Goal: Communication & Community: Share content

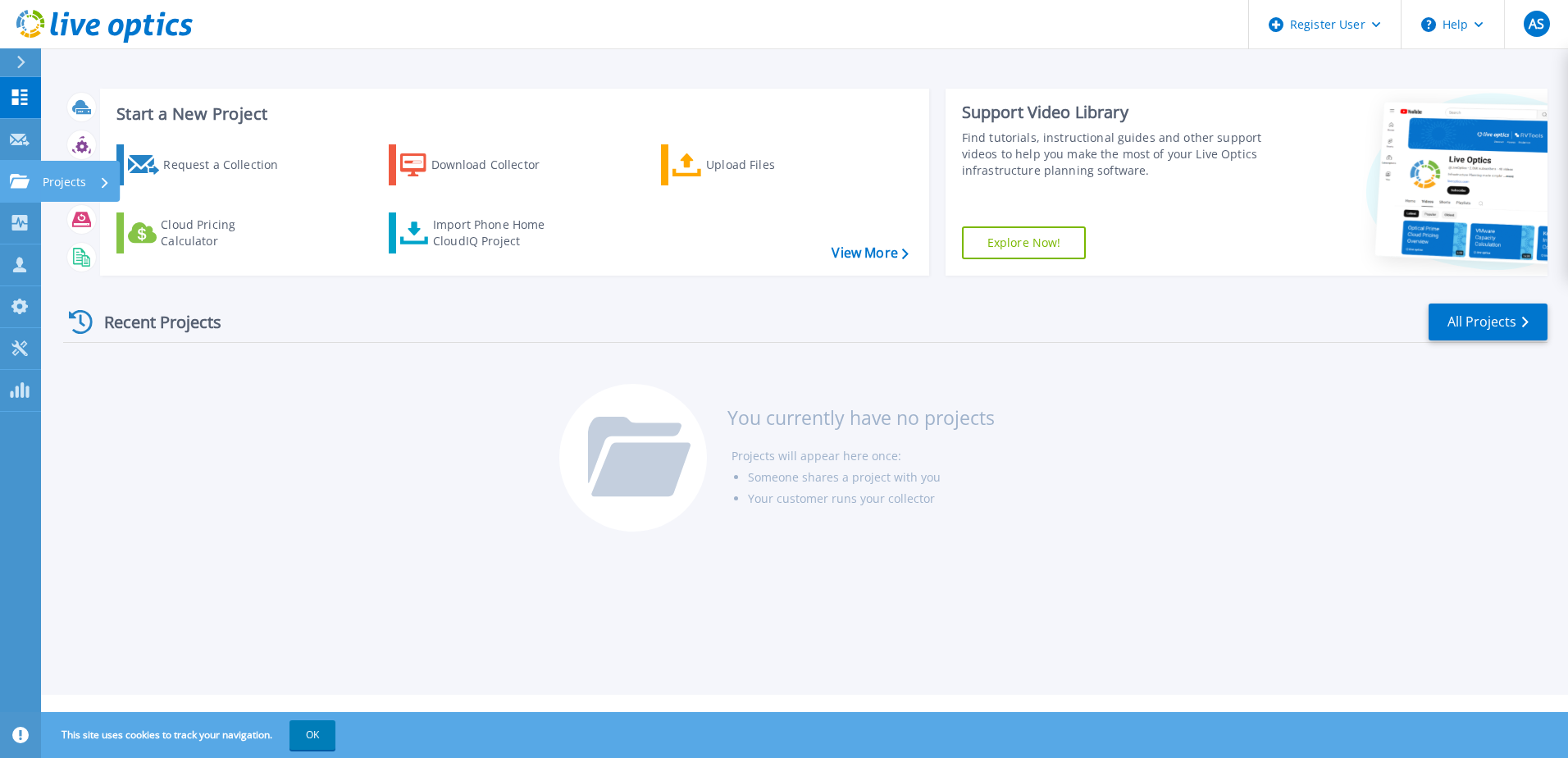
click at [96, 179] on div "Projects" at bounding box center [76, 181] width 67 height 43
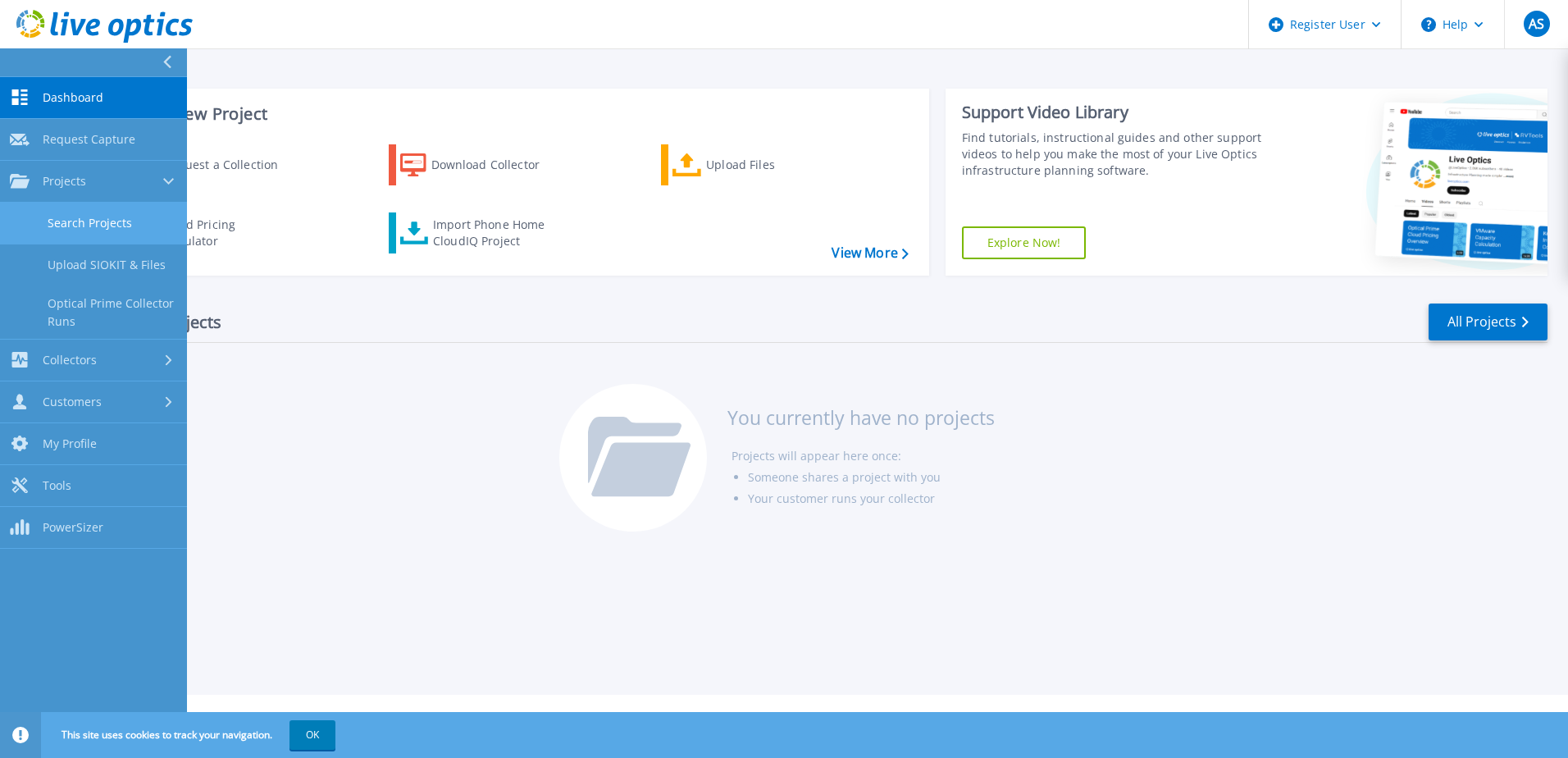
click at [91, 224] on link "Search Projects" at bounding box center [94, 223] width 187 height 42
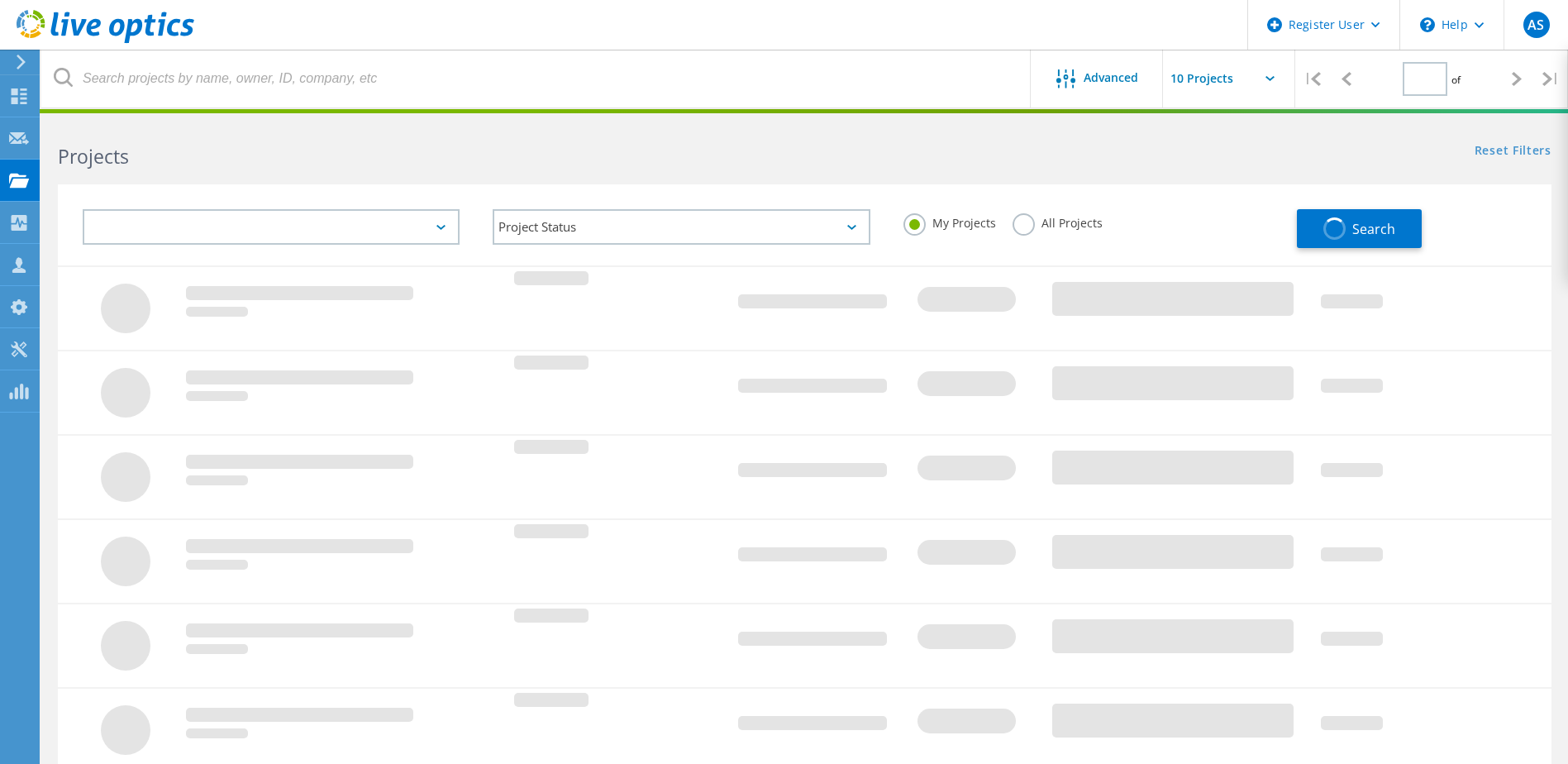
type input "1"
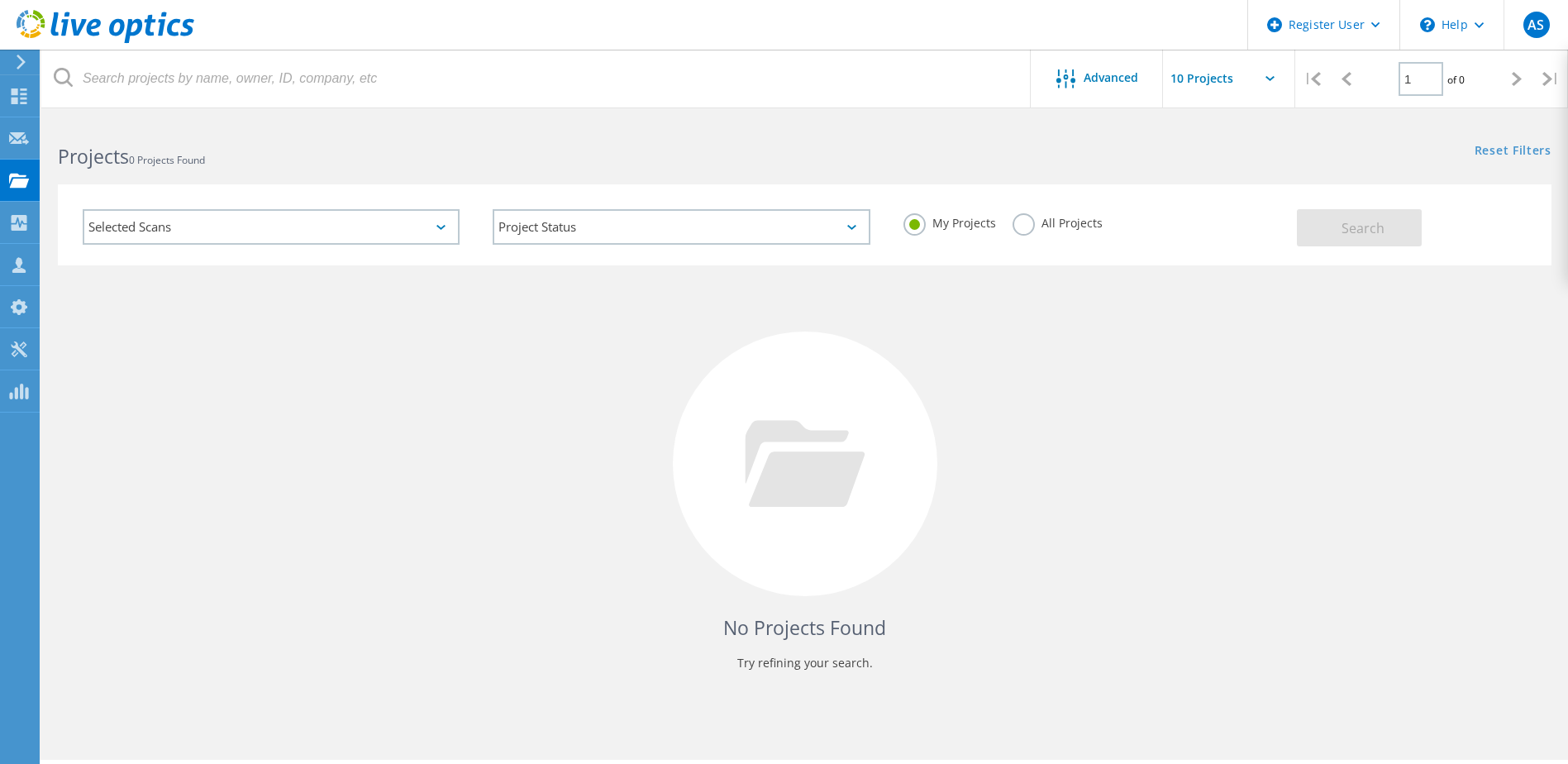
click at [1064, 223] on label "All Projects" at bounding box center [1058, 221] width 90 height 15
click at [0, 0] on input "All Projects" at bounding box center [0, 0] width 0 height 0
click at [1349, 230] on span "Search" at bounding box center [1362, 228] width 43 height 18
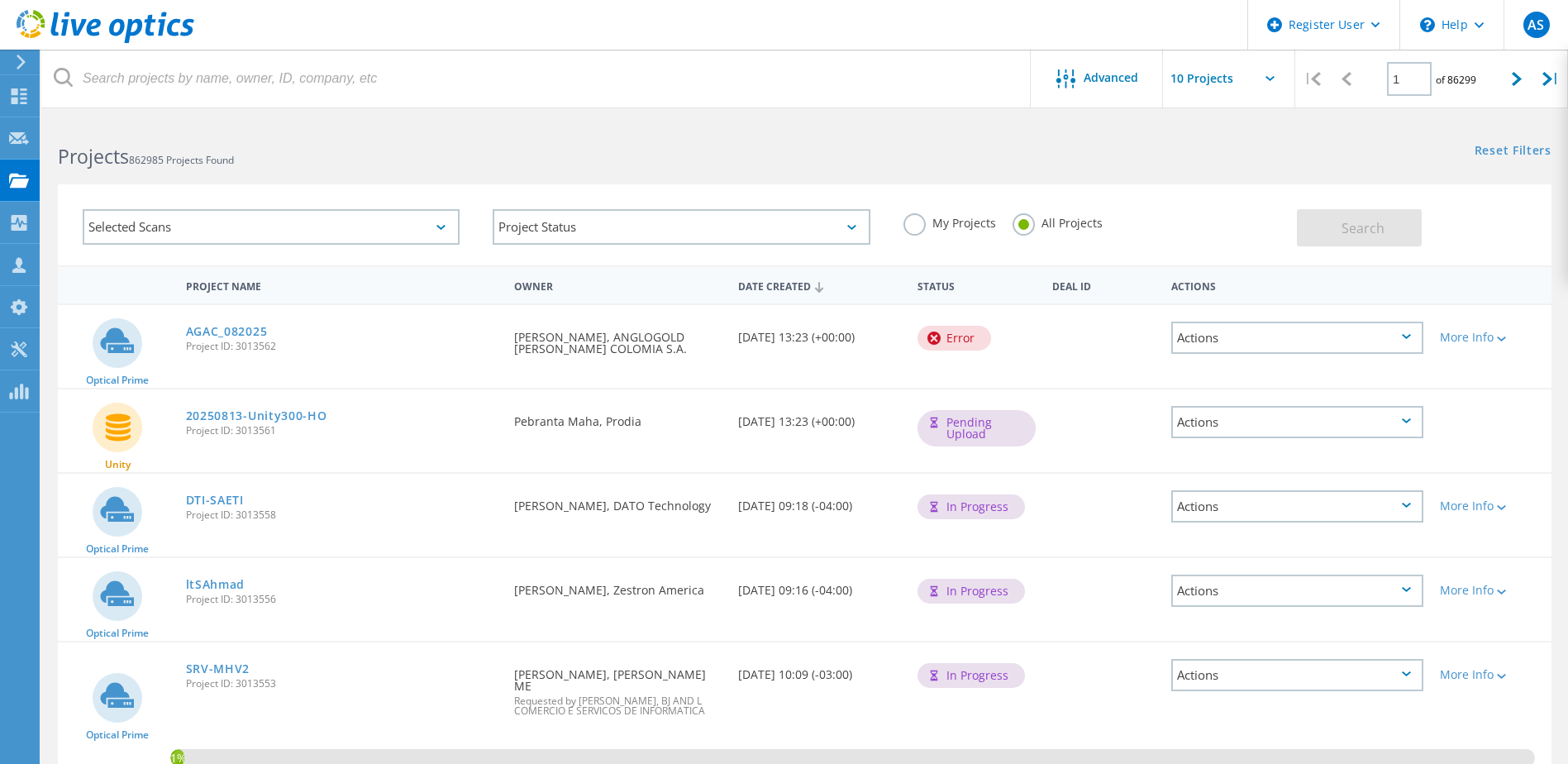
click at [934, 224] on label "My Projects" at bounding box center [949, 221] width 92 height 15
click at [0, 0] on input "My Projects" at bounding box center [0, 0] width 0 height 0
click at [1357, 210] on button "Search" at bounding box center [1359, 227] width 125 height 38
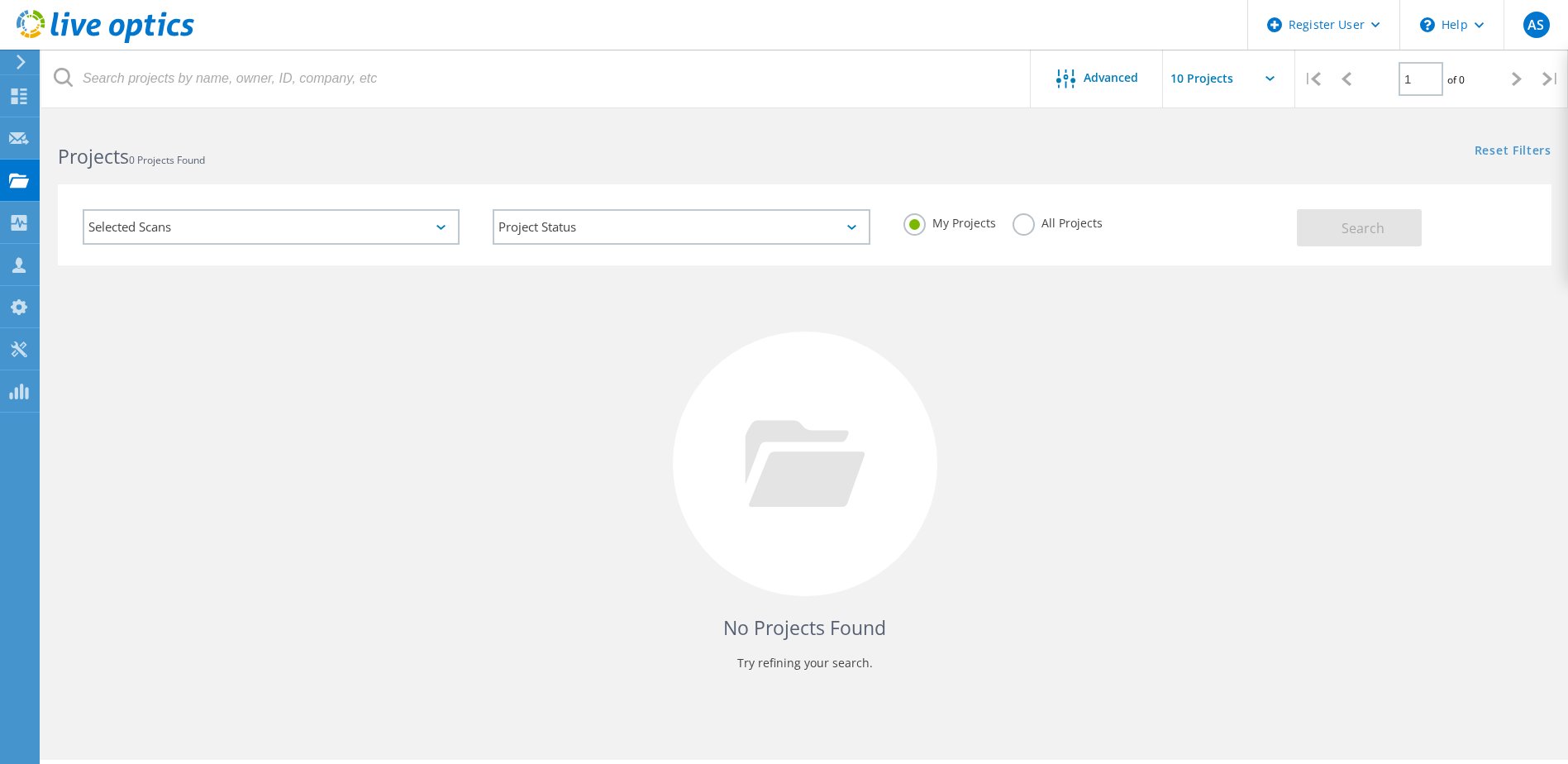
click at [1066, 220] on label "All Projects" at bounding box center [1058, 221] width 90 height 15
click at [0, 0] on input "All Projects" at bounding box center [0, 0] width 0 height 0
click at [1381, 233] on span "Search" at bounding box center [1362, 228] width 43 height 18
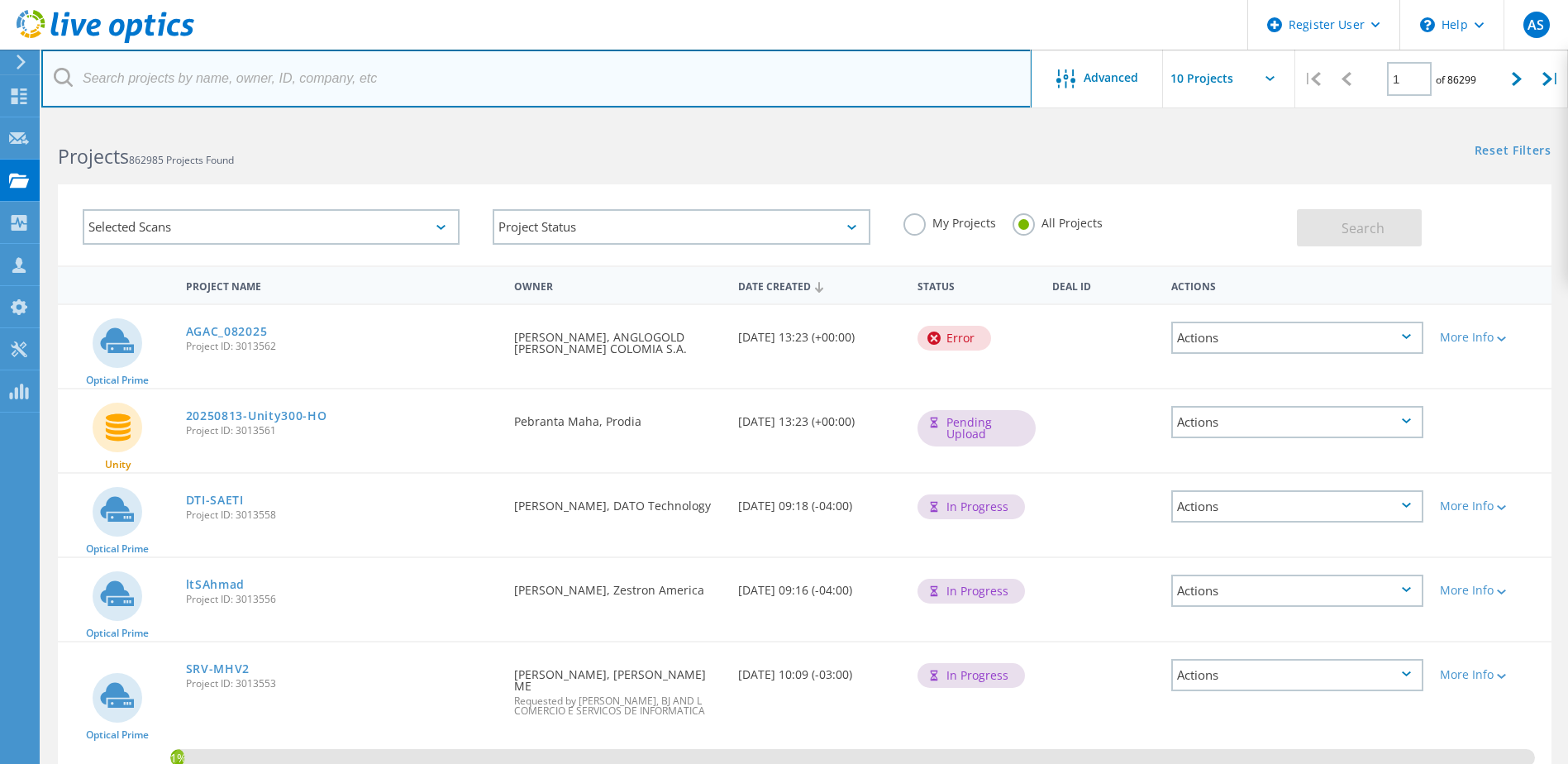
click at [258, 87] on input "text" at bounding box center [536, 79] width 990 height 58
type input "dyfivalley"
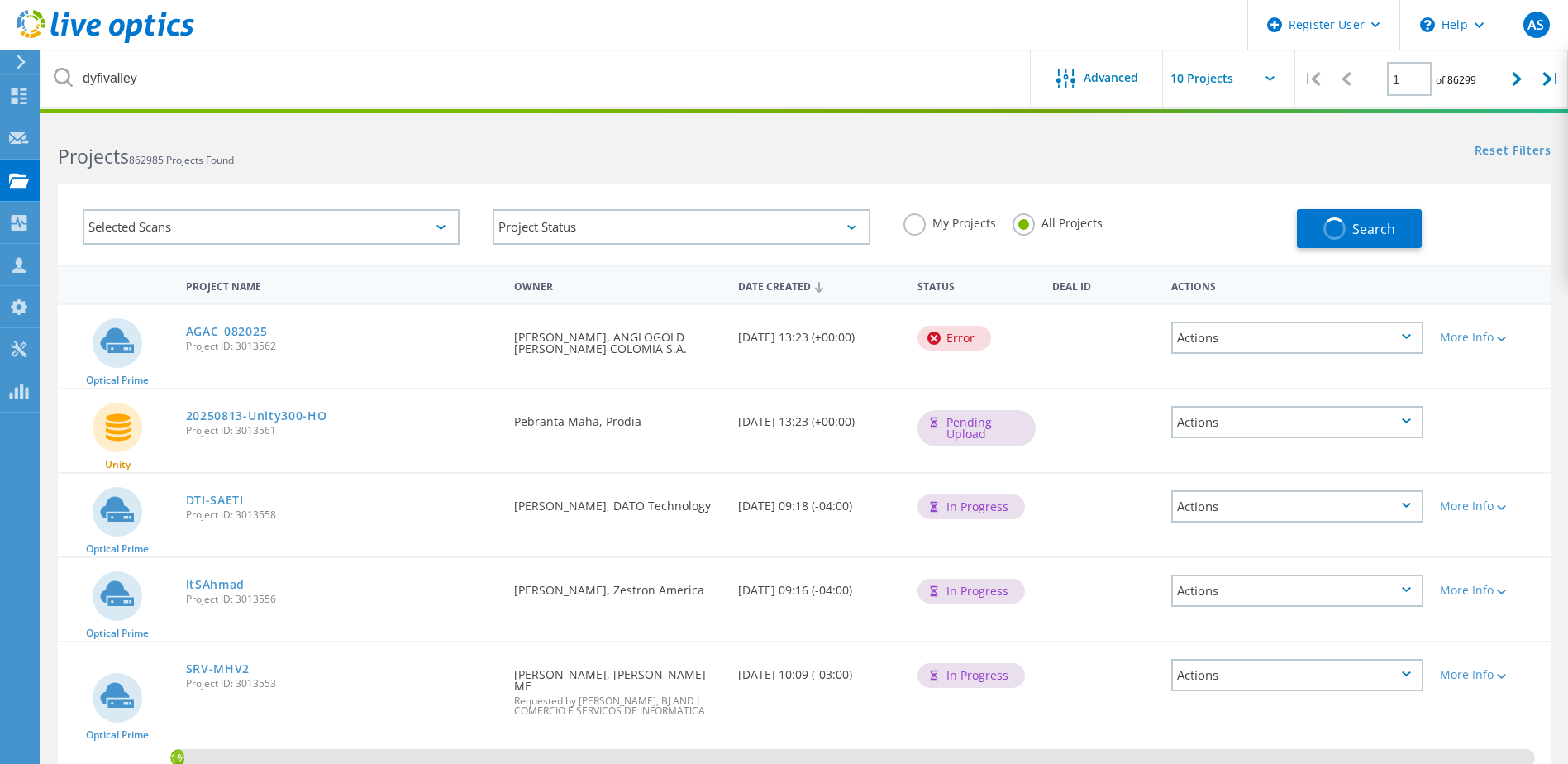
click at [65, 79] on icon at bounding box center [63, 77] width 19 height 19
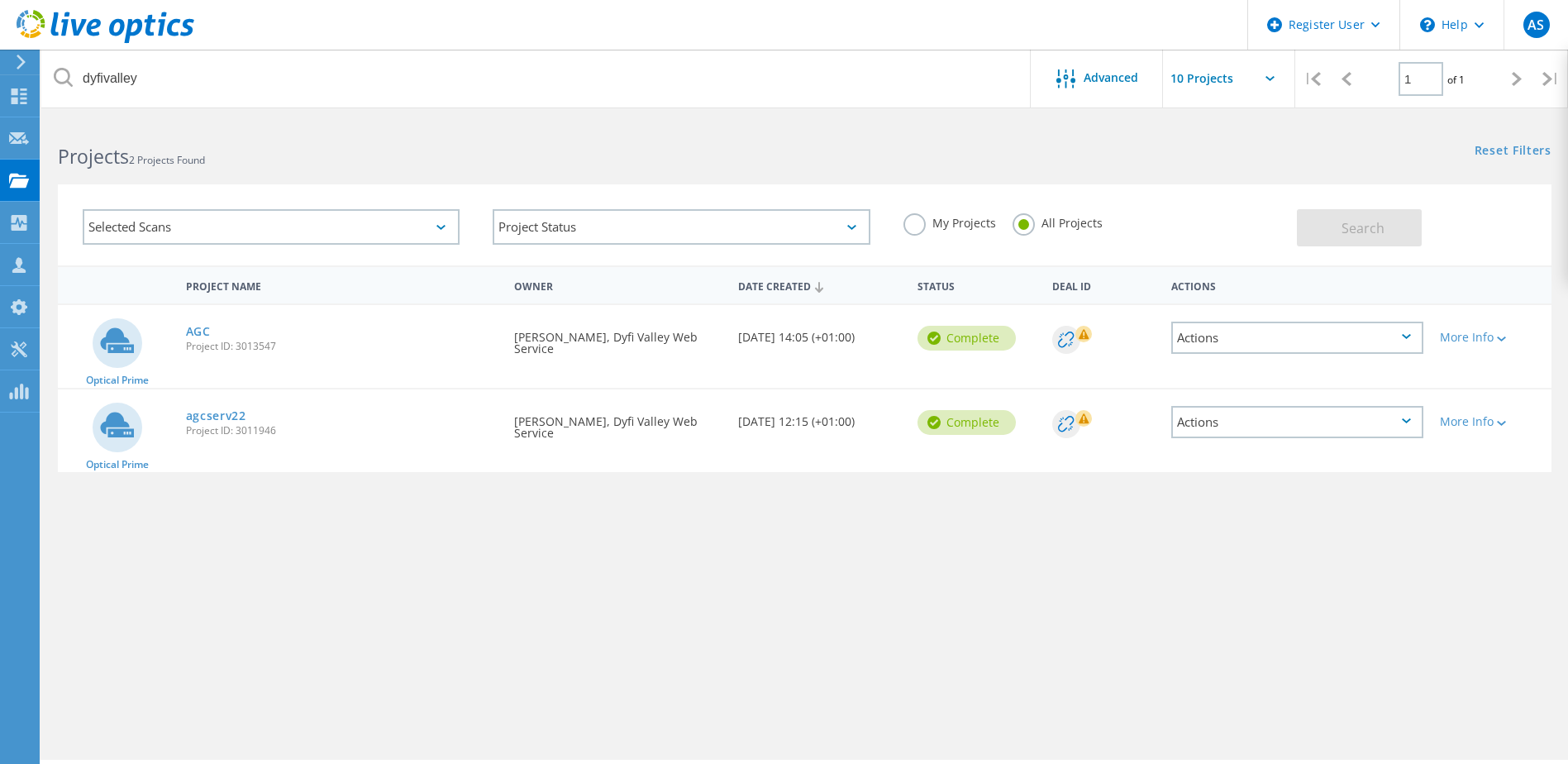
click at [261, 428] on span "Project ID: 3011946" at bounding box center [341, 430] width 313 height 10
copy span "3011946"
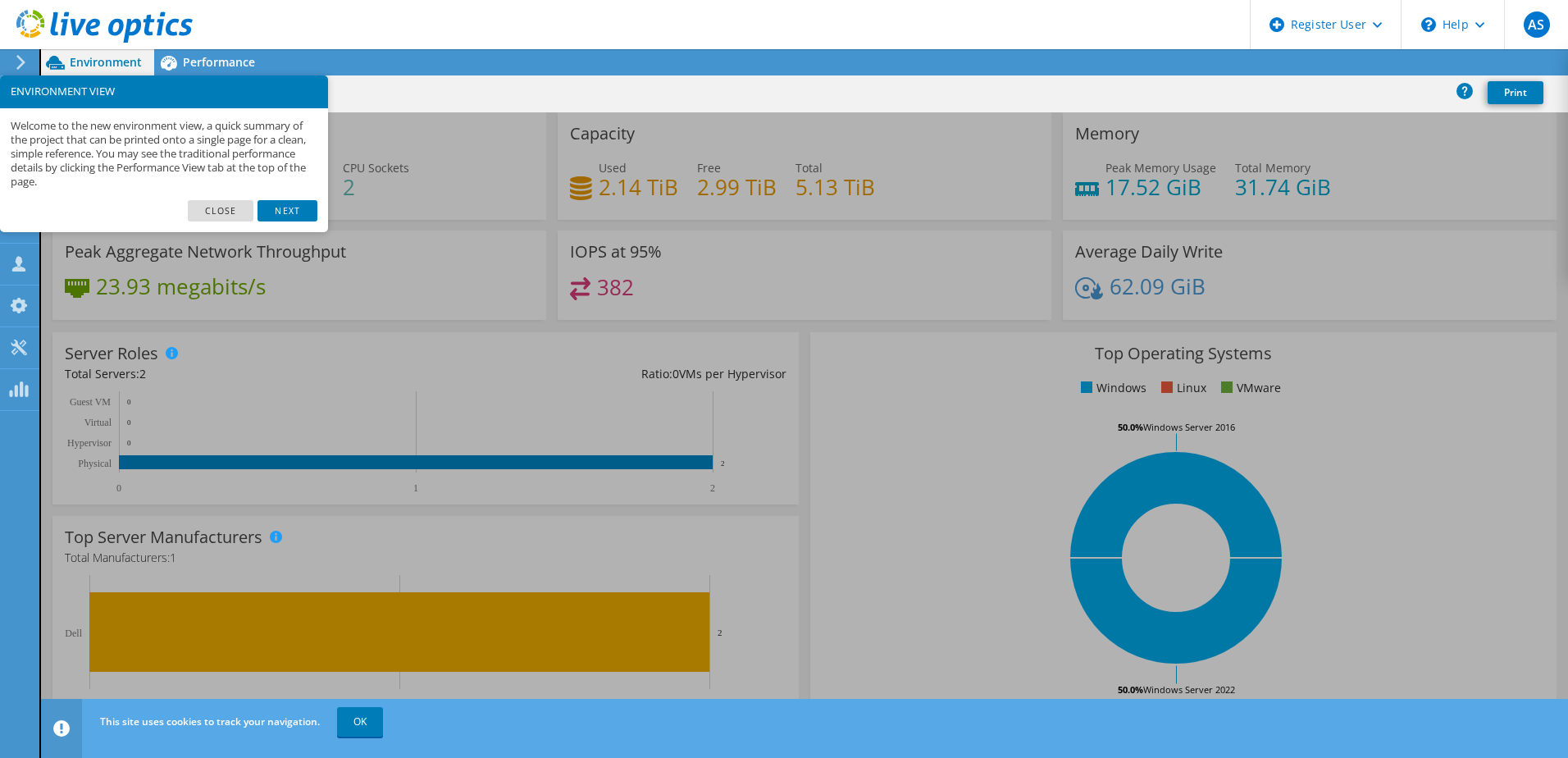
click at [821, 397] on div "Top Operating Systems Windows Linux VMware 50.0% Windows Server 2022 50.0% Wind…" at bounding box center [1183, 529] width 746 height 393
click at [199, 213] on link "Close" at bounding box center [221, 211] width 67 height 21
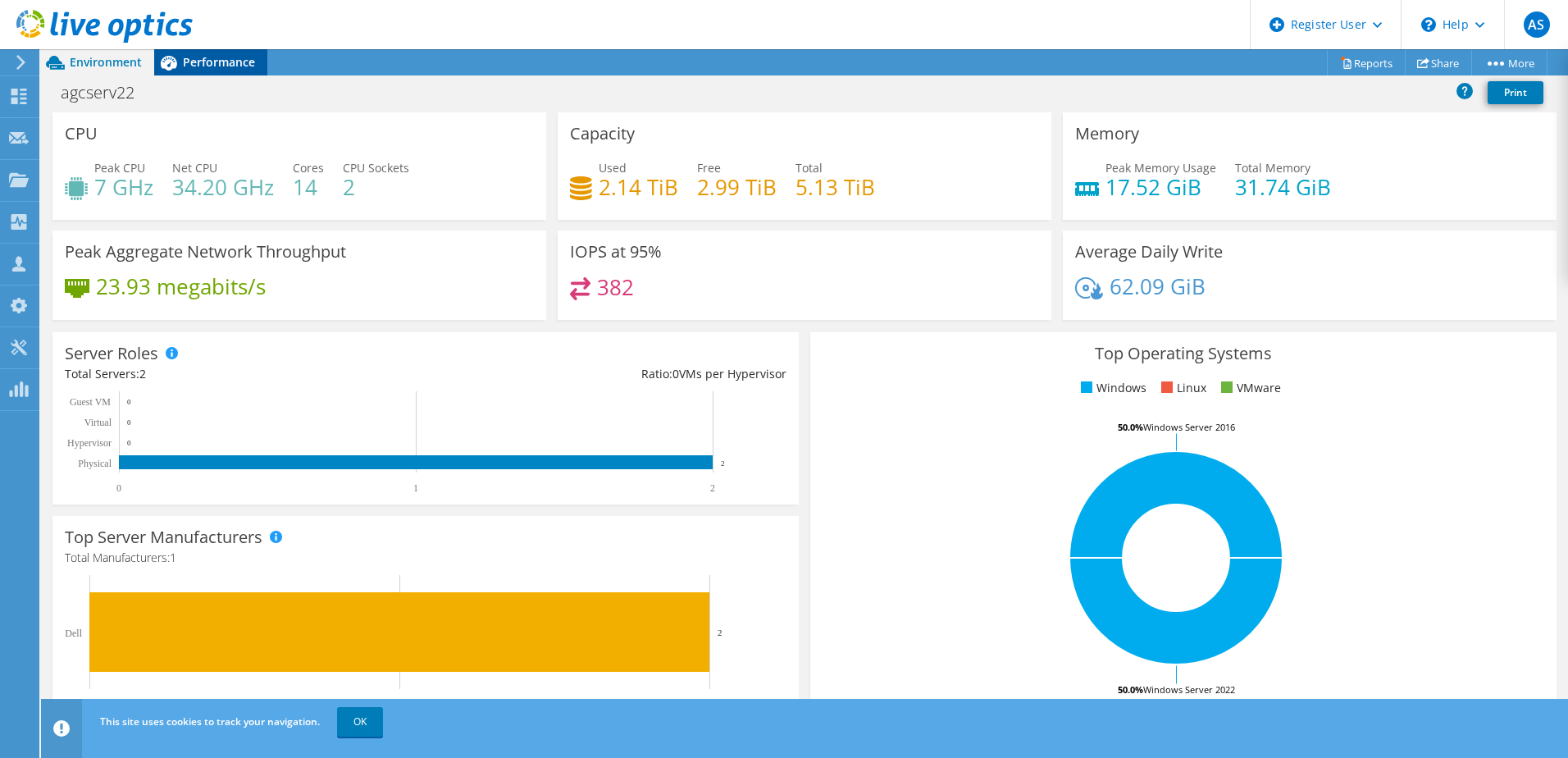
click at [228, 65] on span "Performance" at bounding box center [220, 62] width 73 height 15
click at [250, 60] on span "Performance" at bounding box center [220, 62] width 73 height 15
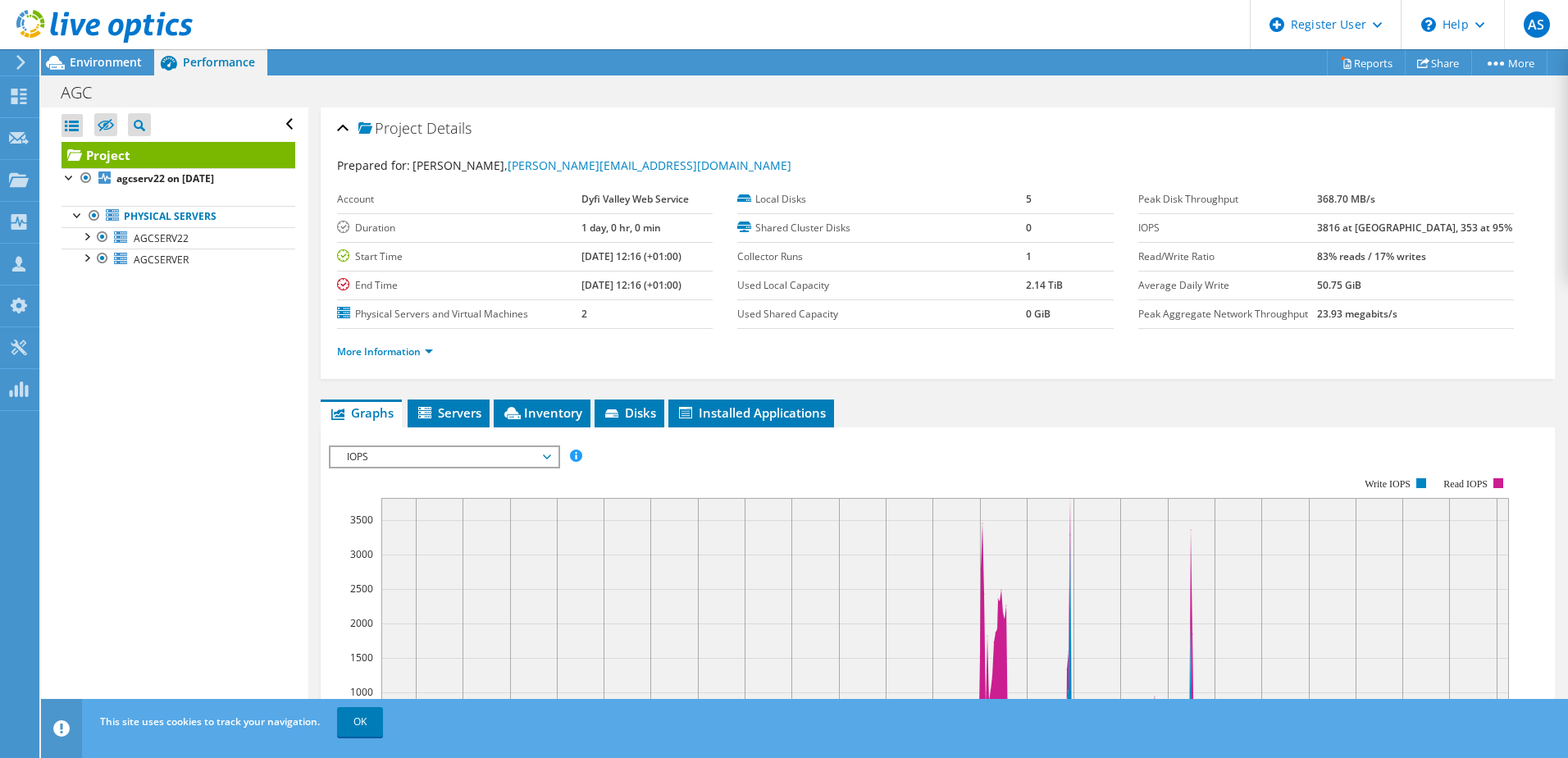
click at [1126, 349] on ul "More Information" at bounding box center [937, 349] width 1202 height 22
click at [425, 444] on div "IOPS Disk Throughput IO Size Latency Queue Depth CPU Percentage Memory Page Fau…" at bounding box center [938, 721] width 1218 height 568
click at [425, 457] on span "IOPS" at bounding box center [444, 456] width 211 height 20
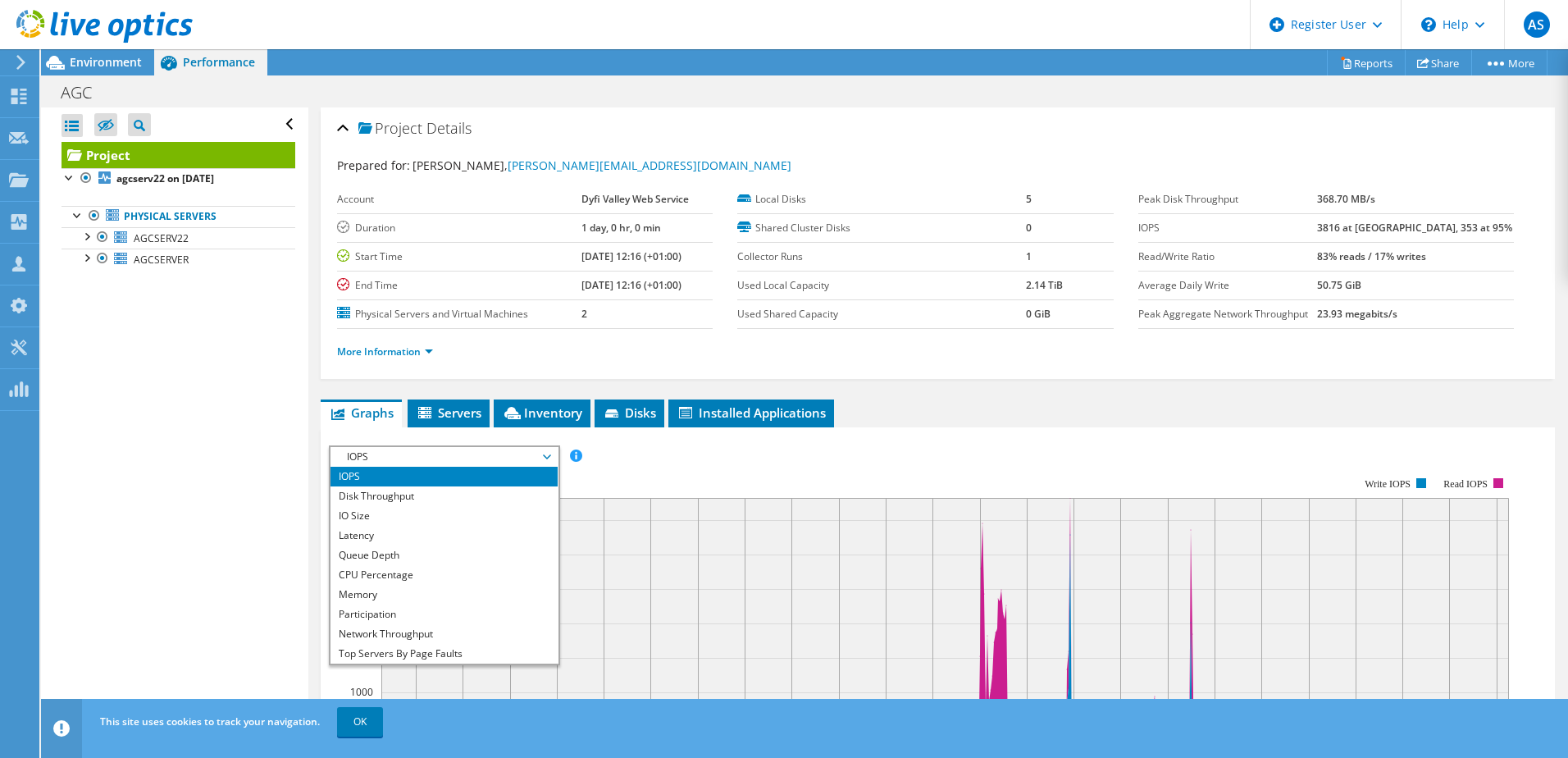
click at [425, 457] on span "IOPS" at bounding box center [444, 456] width 211 height 20
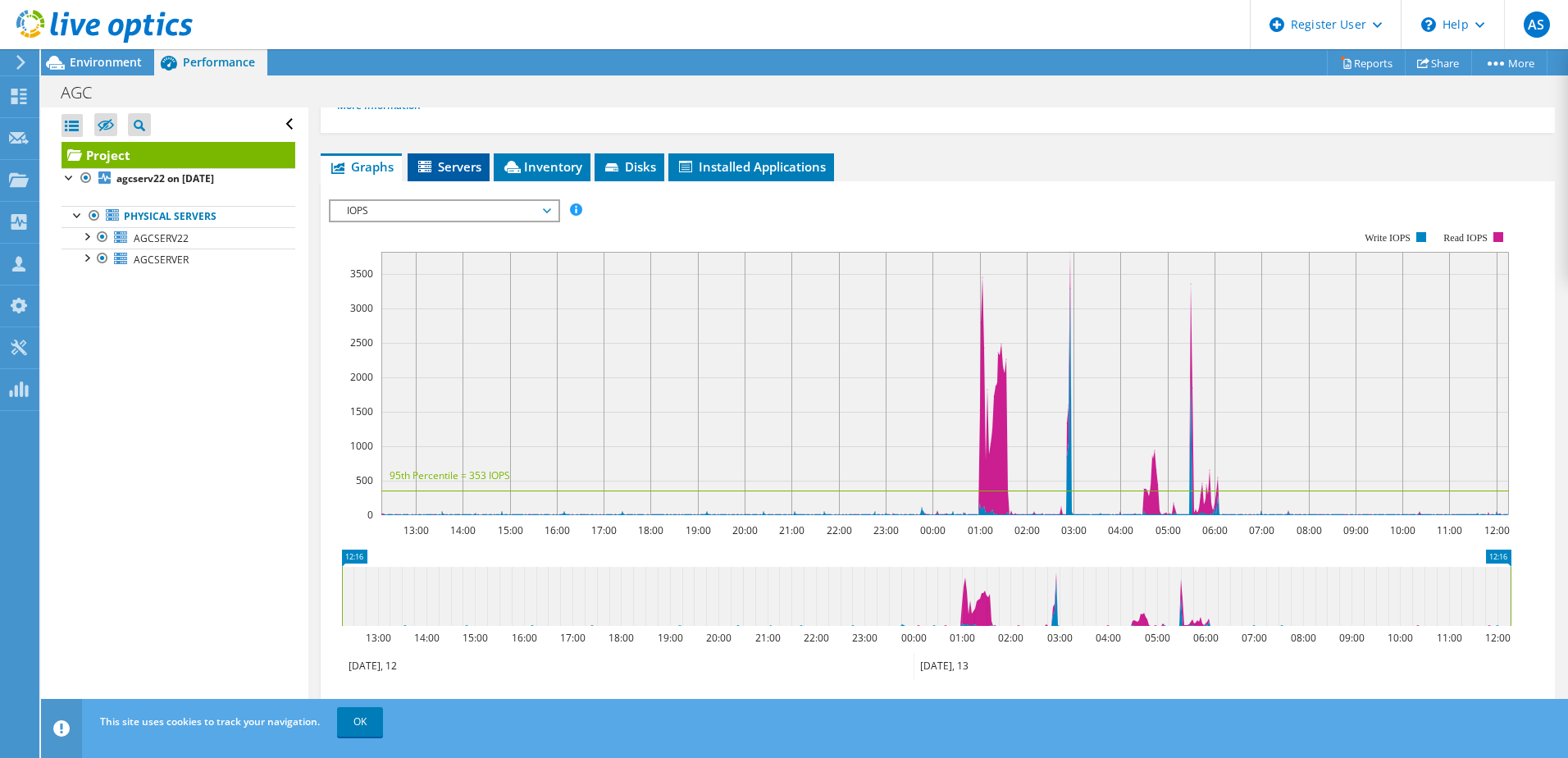
click at [442, 173] on span "Servers" at bounding box center [449, 166] width 66 height 16
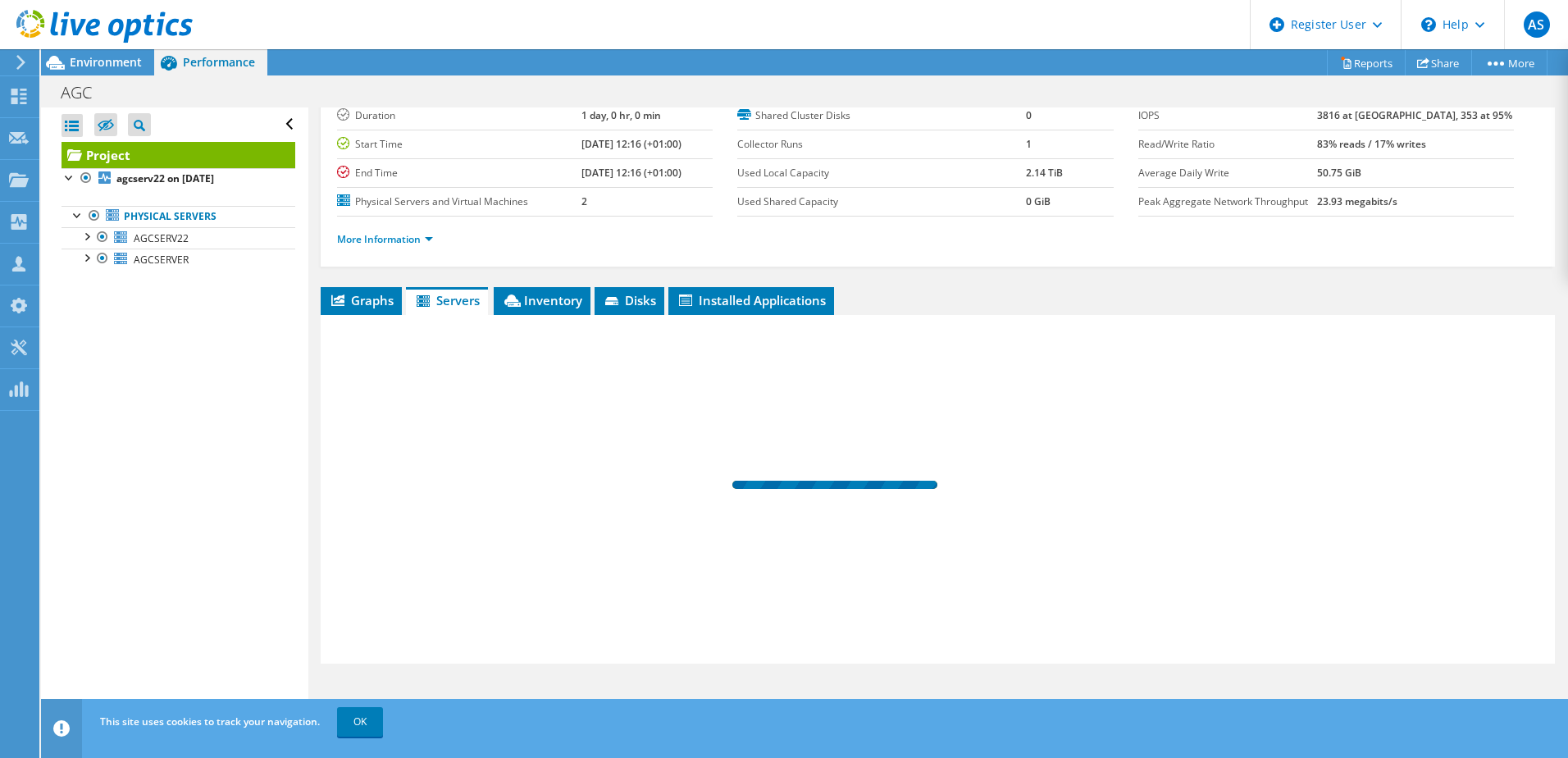
scroll to position [113, 0]
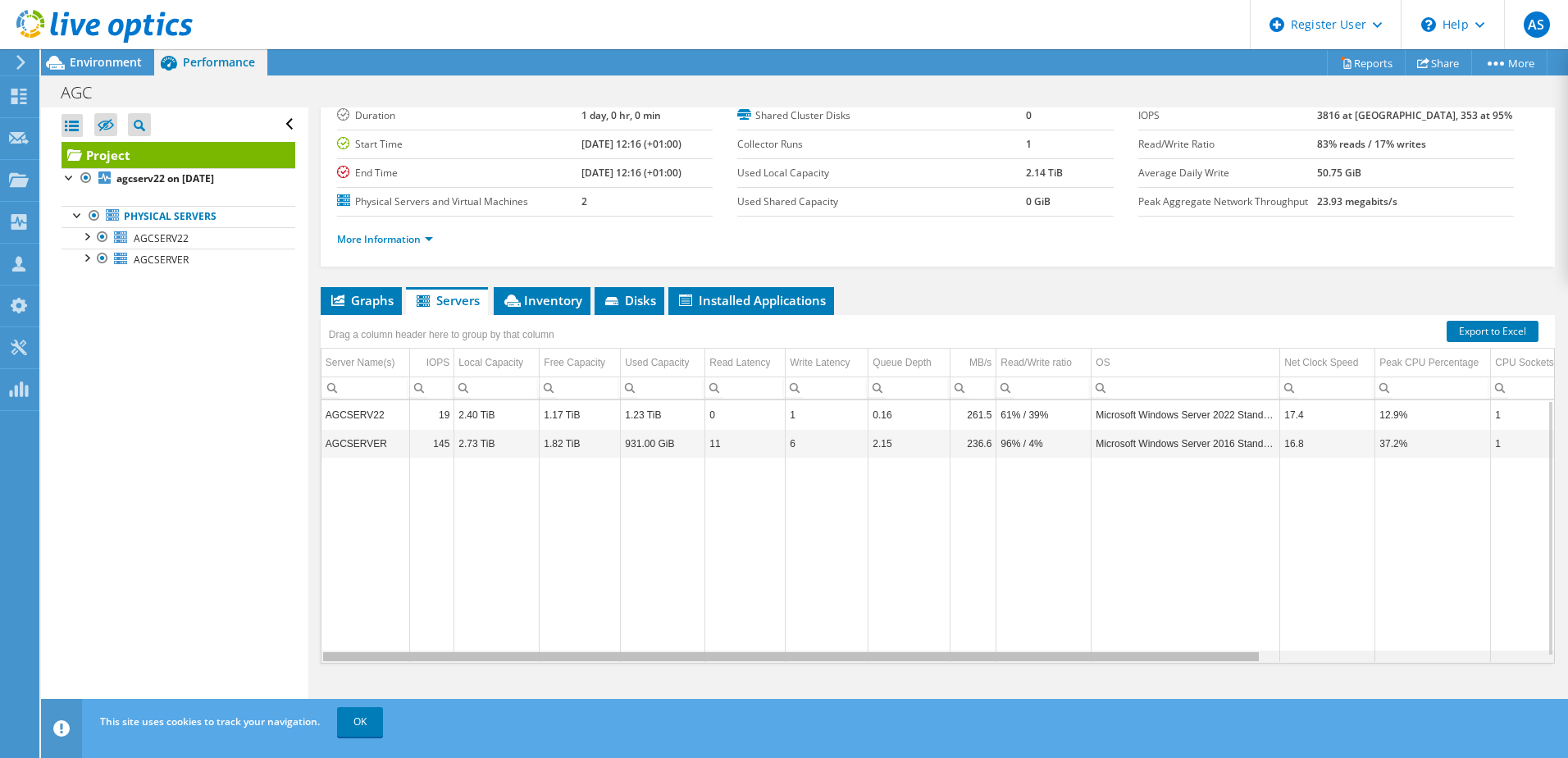
click at [1158, 657] on div "Data grid" at bounding box center [791, 656] width 935 height 9
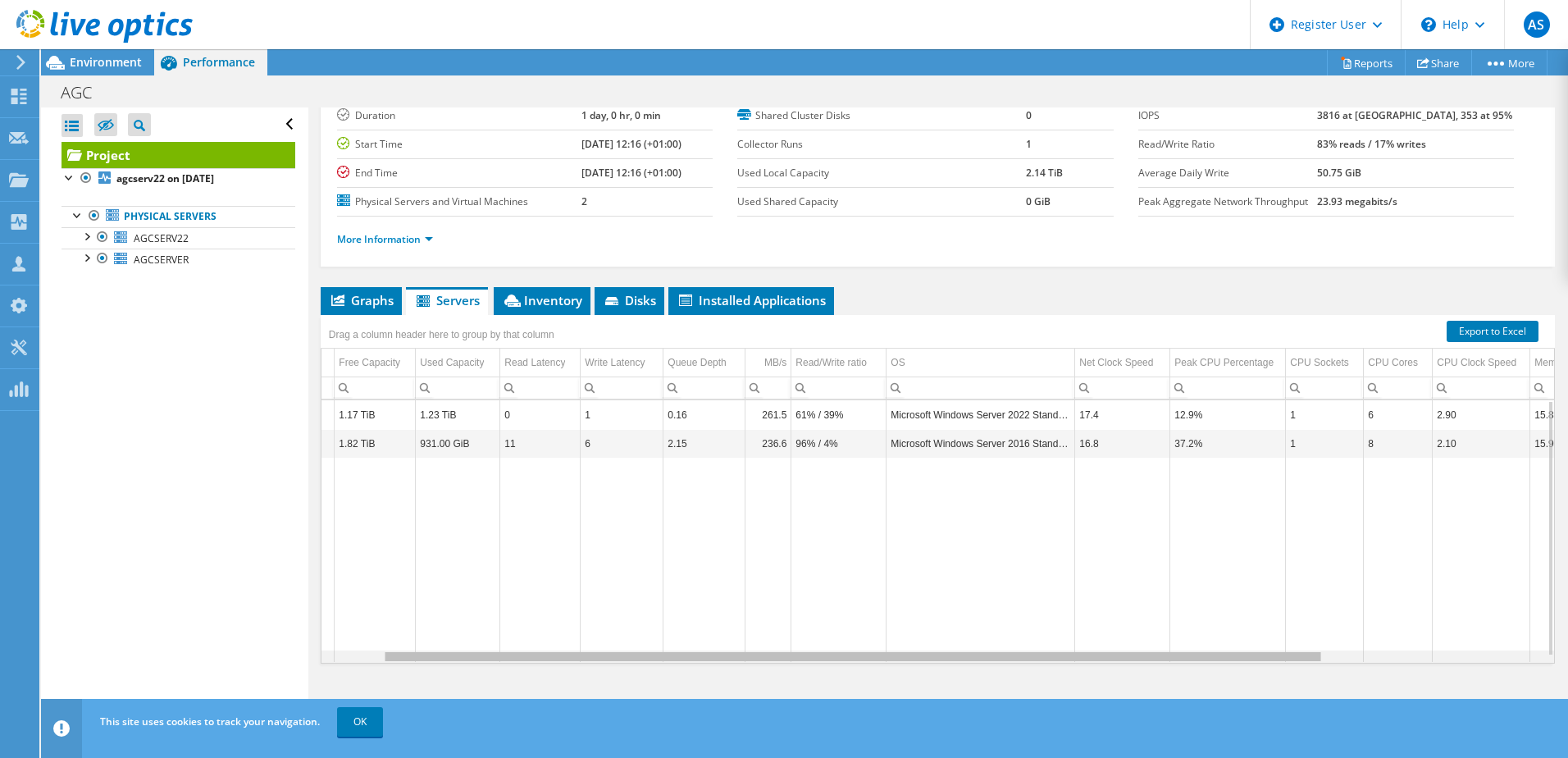
scroll to position [0, 0]
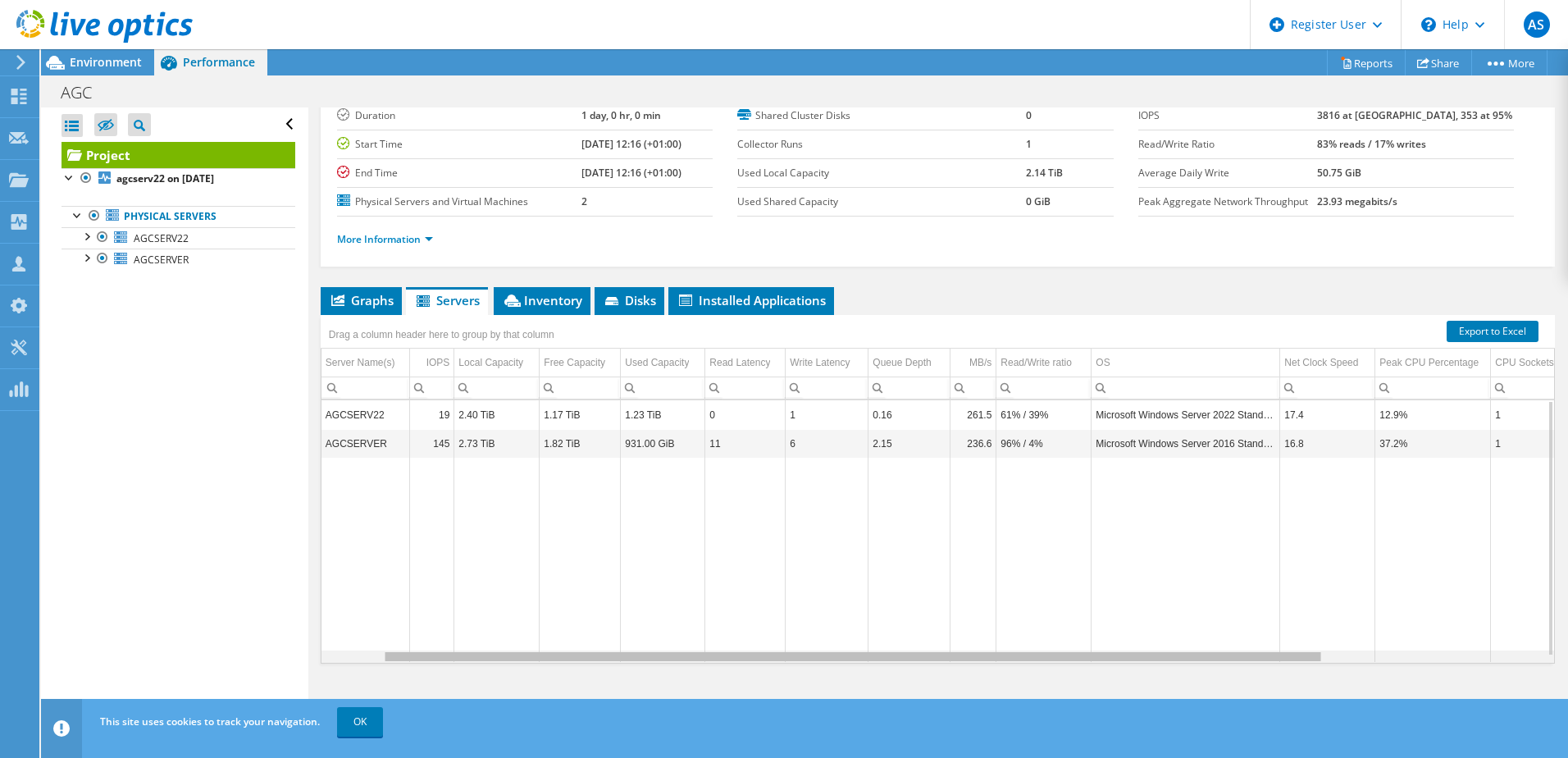
drag, startPoint x: 1127, startPoint y: 661, endPoint x: 725, endPoint y: 631, distance: 403.1
click at [748, 647] on body "AS Dell User [PERSON_NAME] [PERSON_NAME][EMAIL_ADDRESS][PERSON_NAME][DOMAIN_NAM…" at bounding box center [784, 379] width 1568 height 758
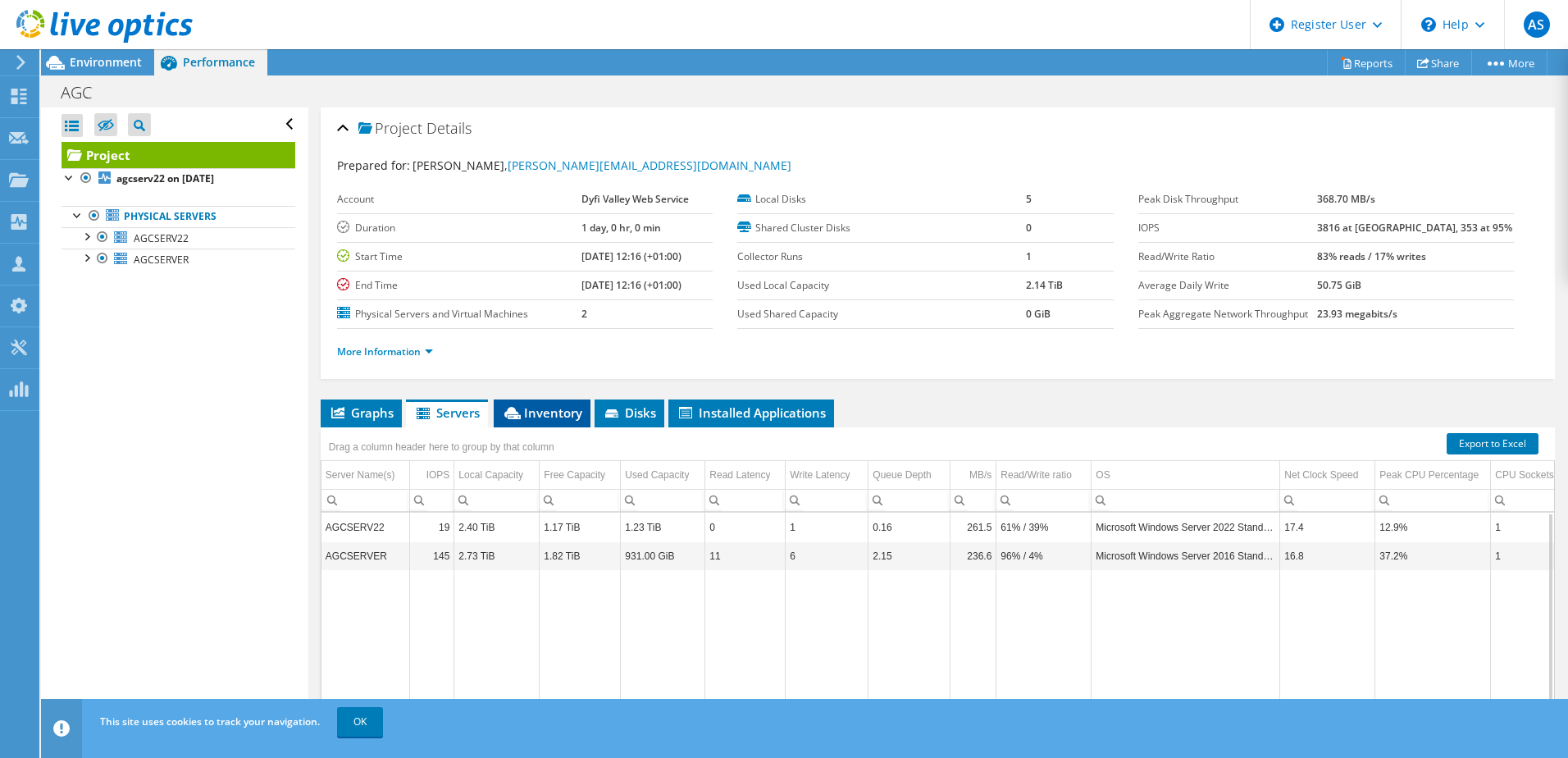
click at [538, 406] on span "Inventory" at bounding box center [542, 412] width 80 height 16
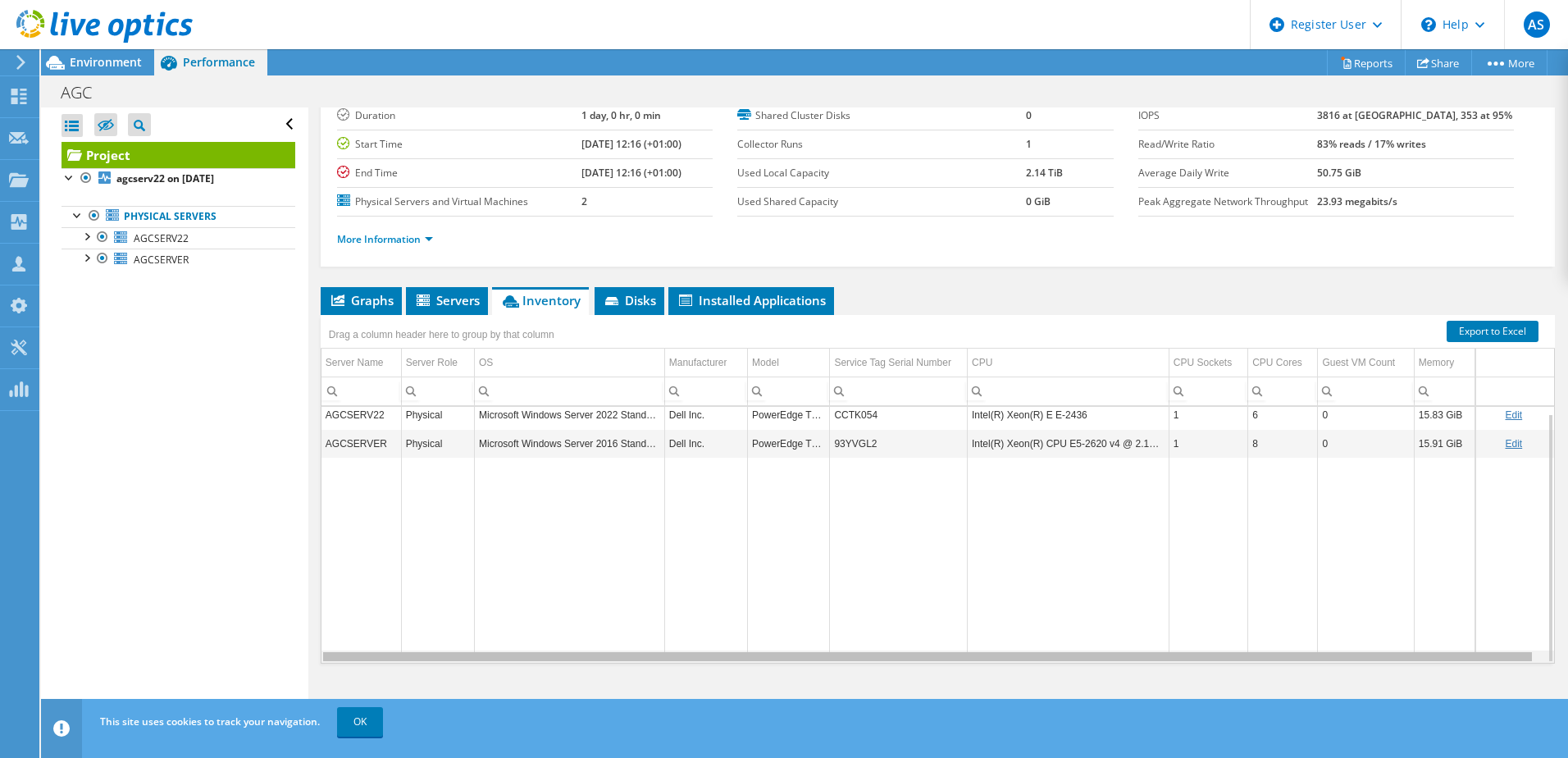
drag, startPoint x: 824, startPoint y: 661, endPoint x: 612, endPoint y: 633, distance: 213.8
click at [634, 642] on body "AS Dell User [PERSON_NAME] [PERSON_NAME][EMAIL_ADDRESS][PERSON_NAME][DOMAIN_NAM…" at bounding box center [784, 379] width 1568 height 758
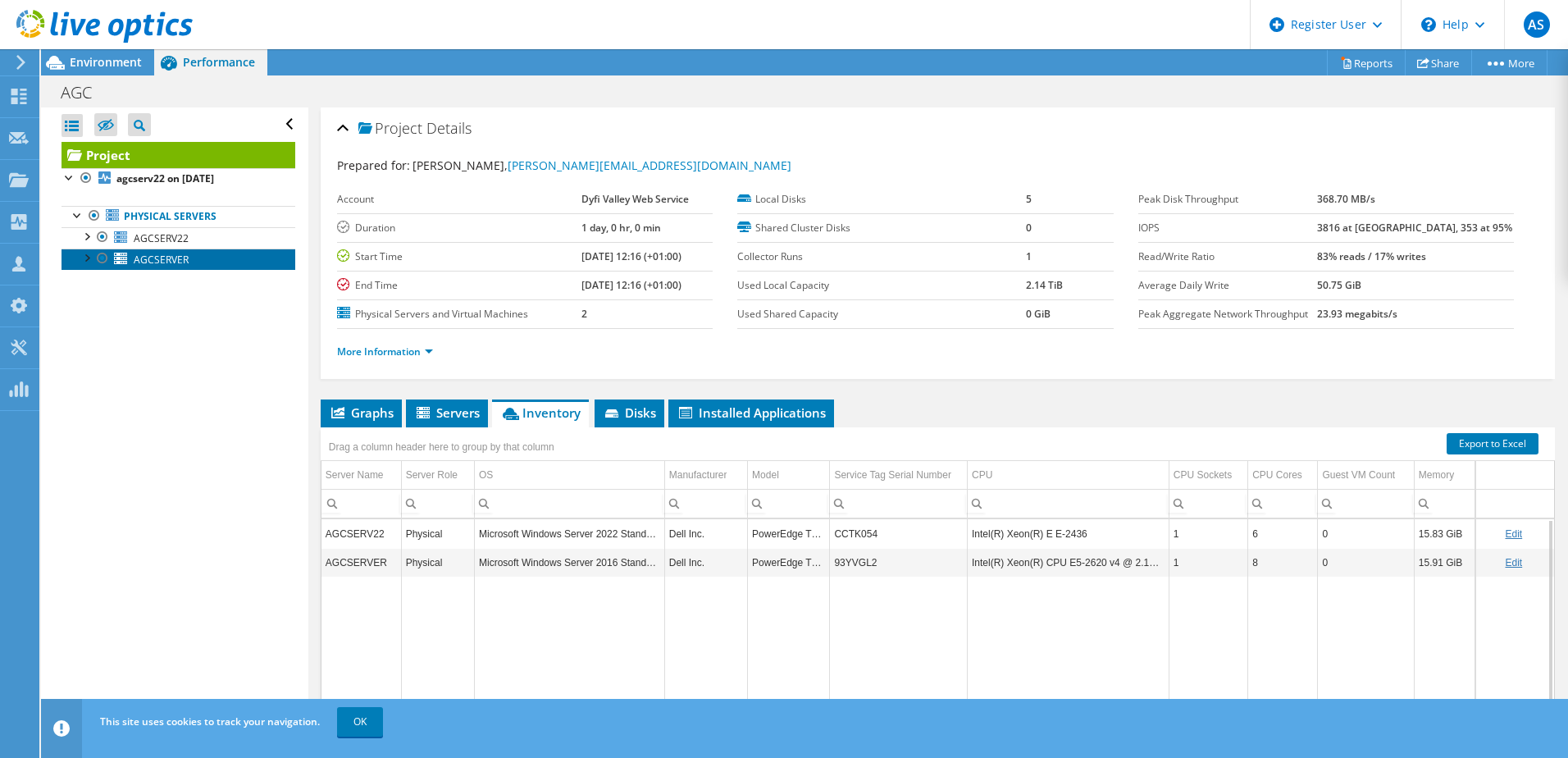
click at [162, 265] on span "AGCSERVER" at bounding box center [161, 260] width 55 height 14
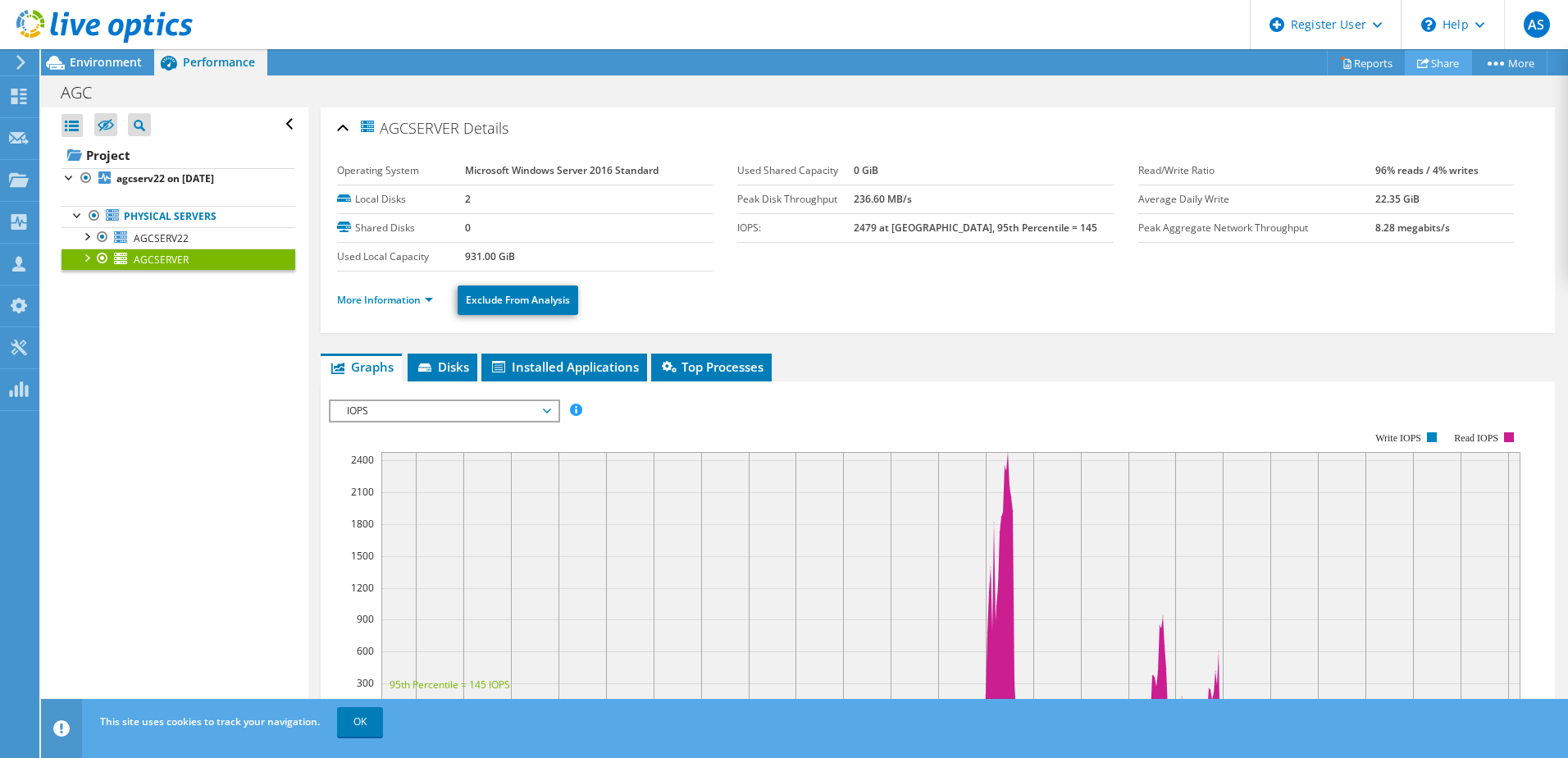
click at [1435, 61] on link "Share" at bounding box center [1438, 62] width 67 height 26
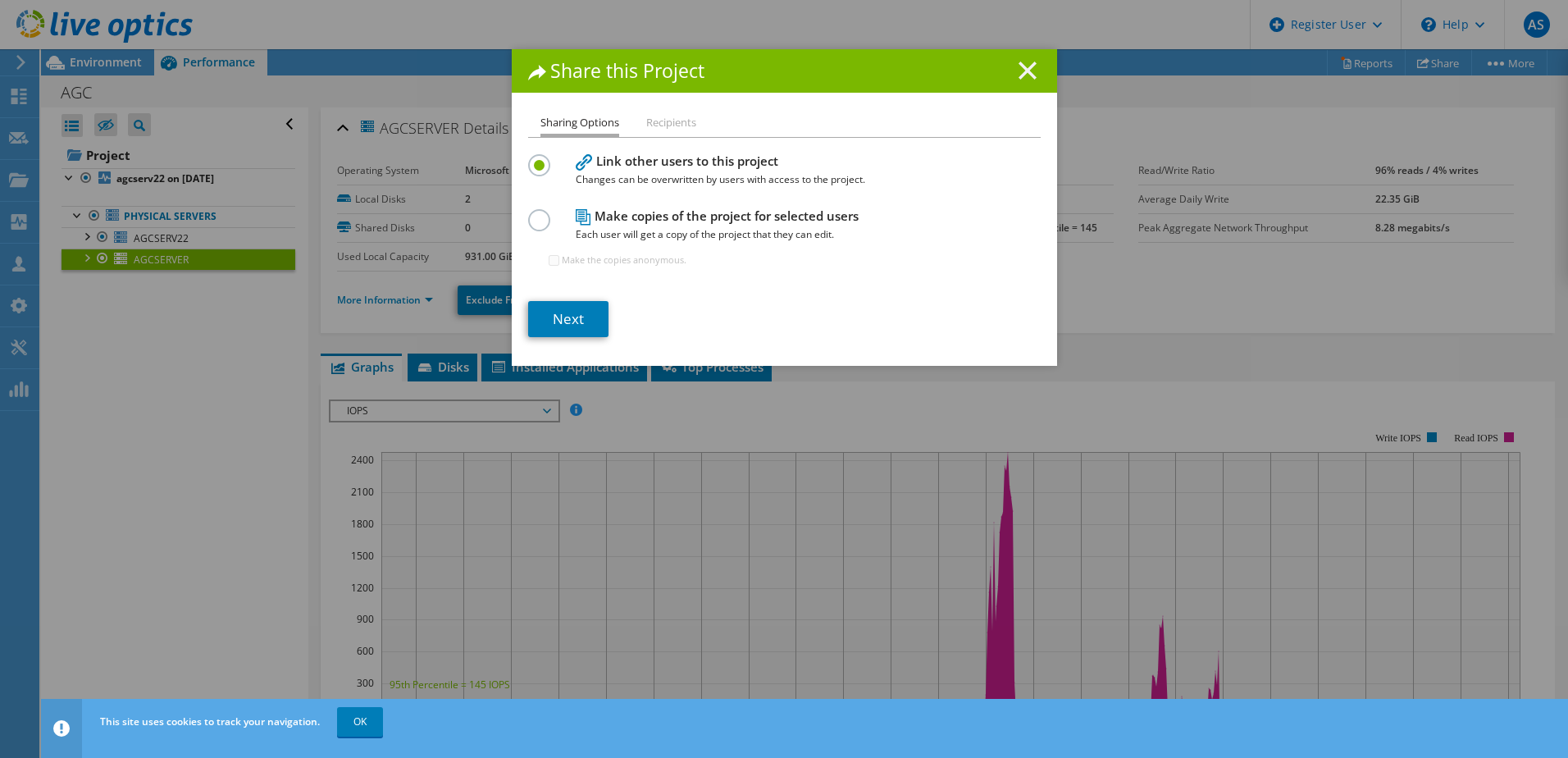
click at [1018, 71] on icon at bounding box center [1027, 70] width 18 height 18
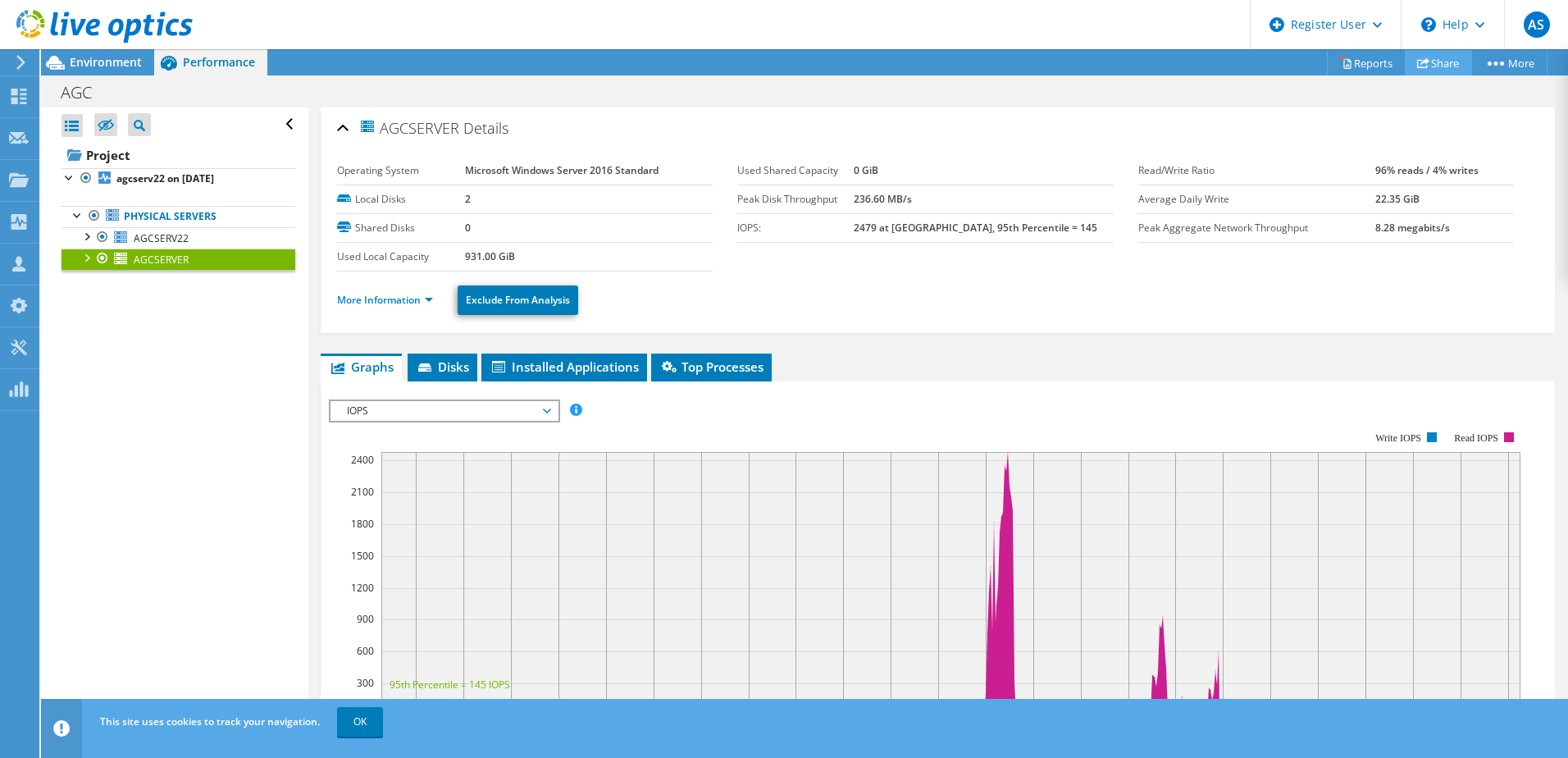
click at [1432, 61] on link "Share" at bounding box center [1438, 62] width 67 height 26
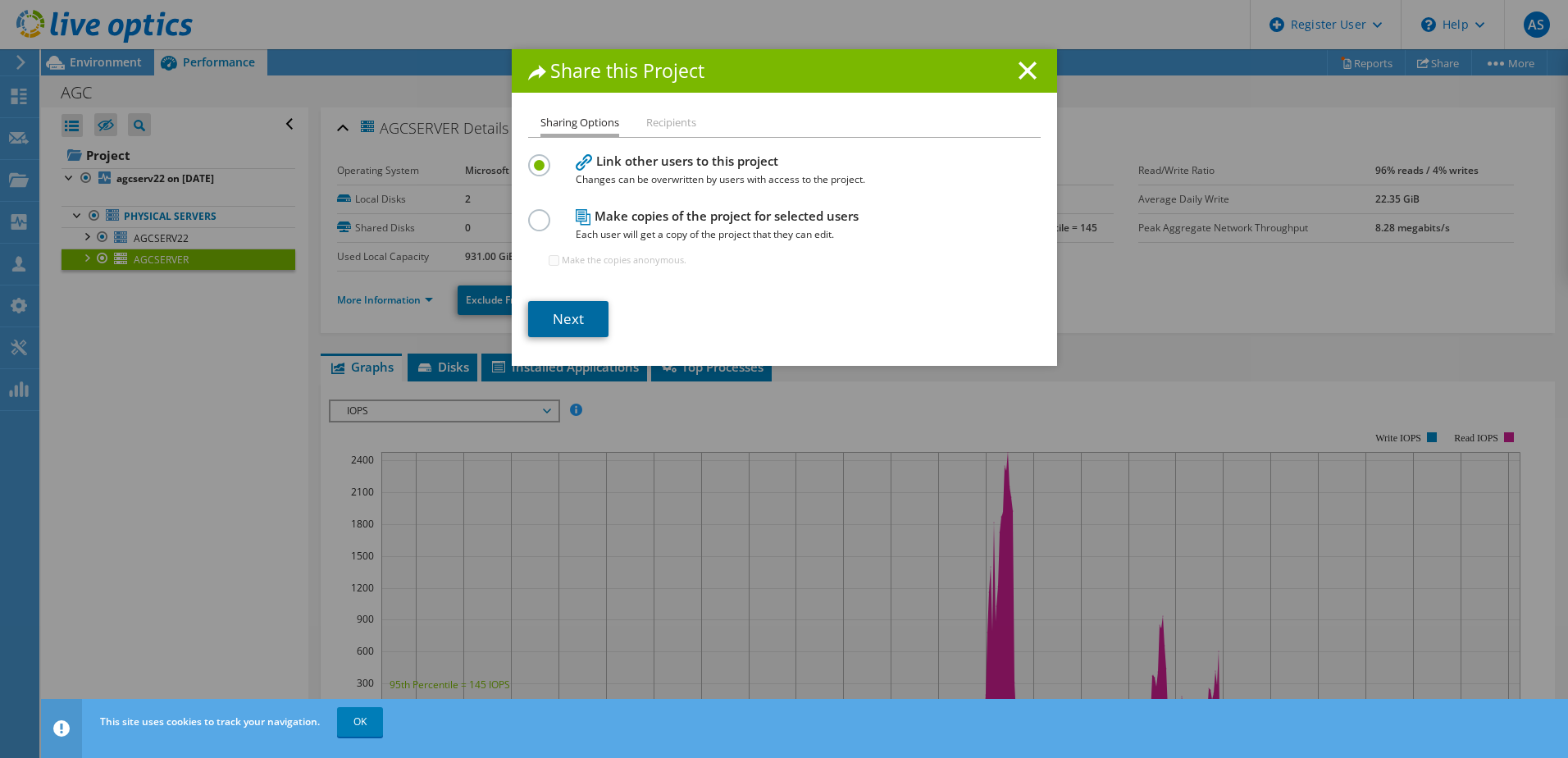
click at [558, 318] on link "Next" at bounding box center [568, 319] width 80 height 36
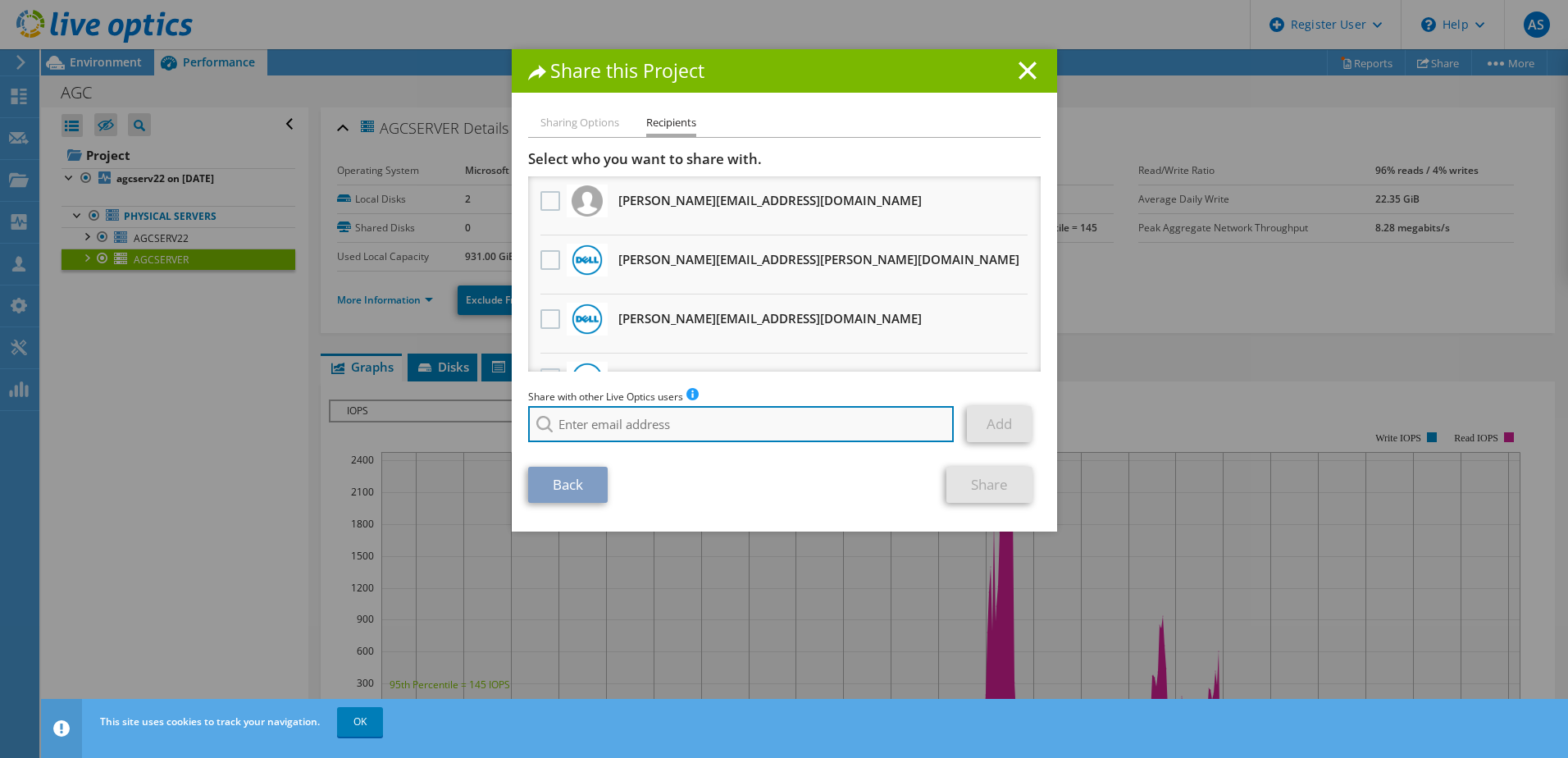
click at [642, 433] on input "search" at bounding box center [741, 424] width 427 height 36
type input "[EMAIL_ADDRESS][DOMAIN_NAME]"
click at [737, 419] on input "[EMAIL_ADDRESS][DOMAIN_NAME]" at bounding box center [741, 424] width 427 height 36
click at [724, 426] on input "[EMAIL_ADDRESS][DOMAIN_NAME]" at bounding box center [741, 424] width 427 height 36
click at [658, 422] on input "[EMAIL_ADDRESS][DOMAIN_NAME]" at bounding box center [741, 424] width 427 height 36
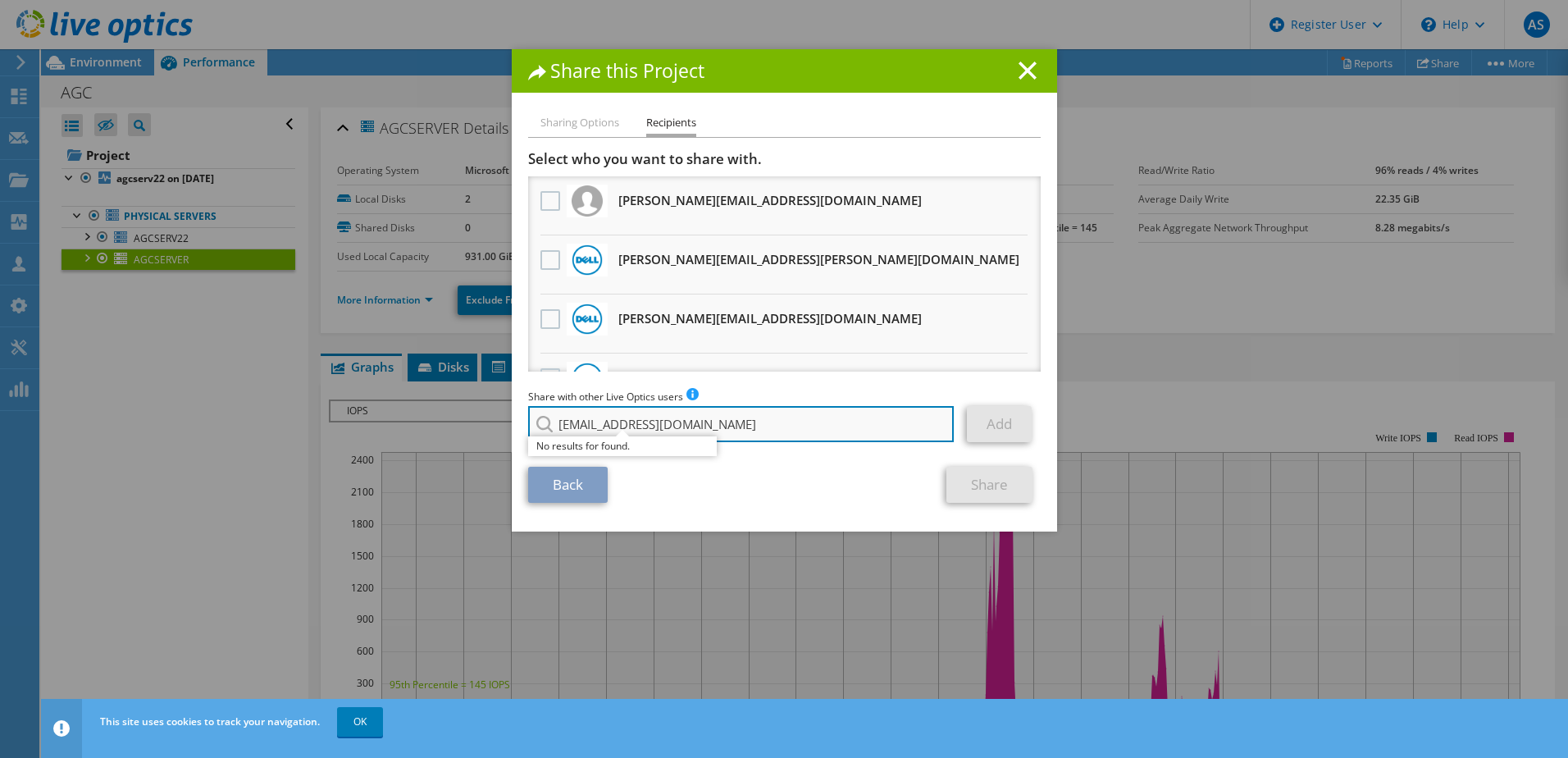
click at [658, 422] on input "[EMAIL_ADDRESS][DOMAIN_NAME]" at bounding box center [741, 424] width 427 height 36
type input "a"
click at [643, 424] on input "831713" at bounding box center [741, 424] width 427 height 36
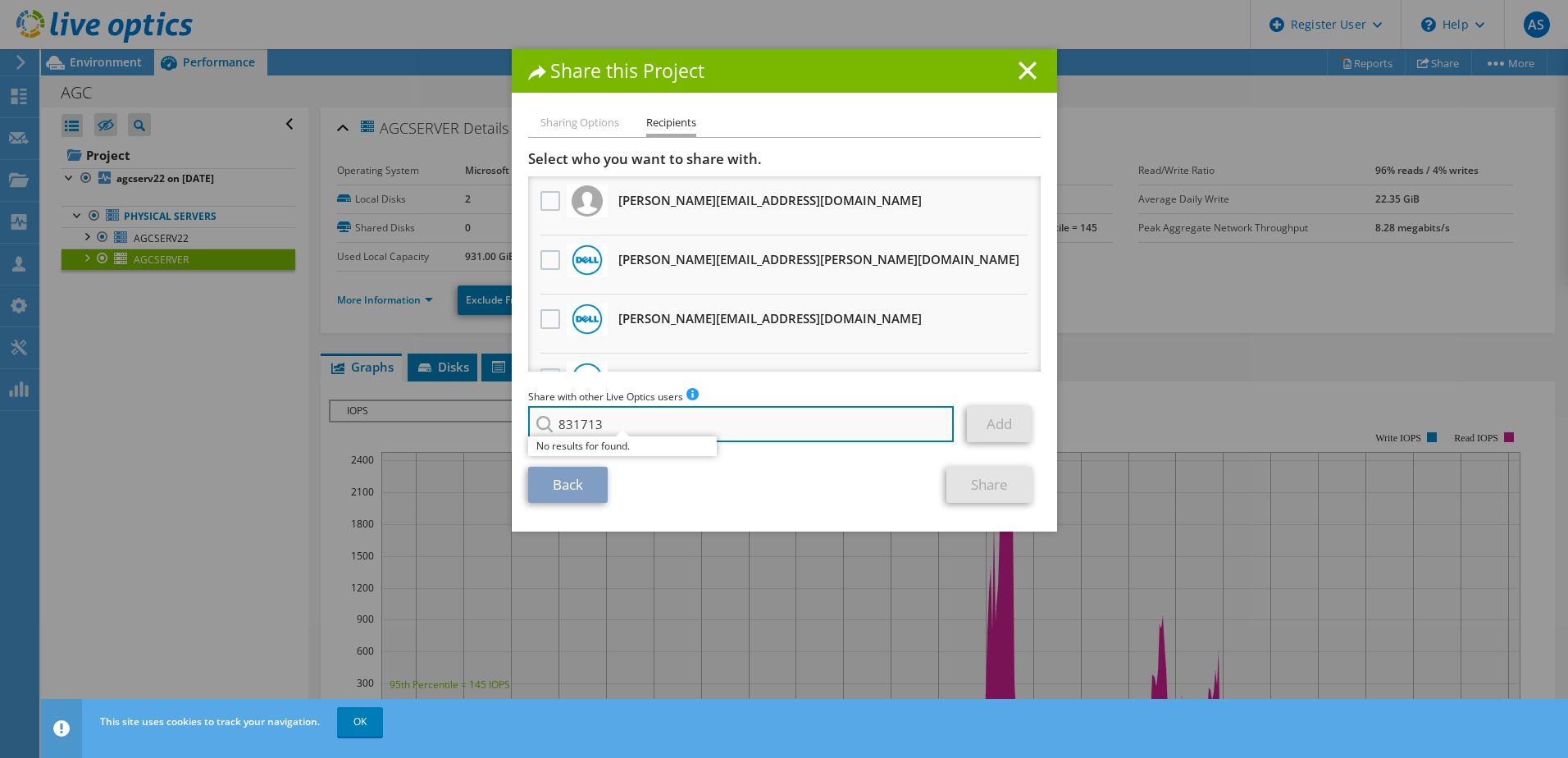
click at [643, 424] on input "831713" at bounding box center [741, 424] width 427 height 36
paste input "[EMAIL_ADDRESS][DOMAIN_NAME]"
click at [704, 427] on input "[EMAIL_ADDRESS][DOMAIN_NAME]" at bounding box center [741, 424] width 427 height 36
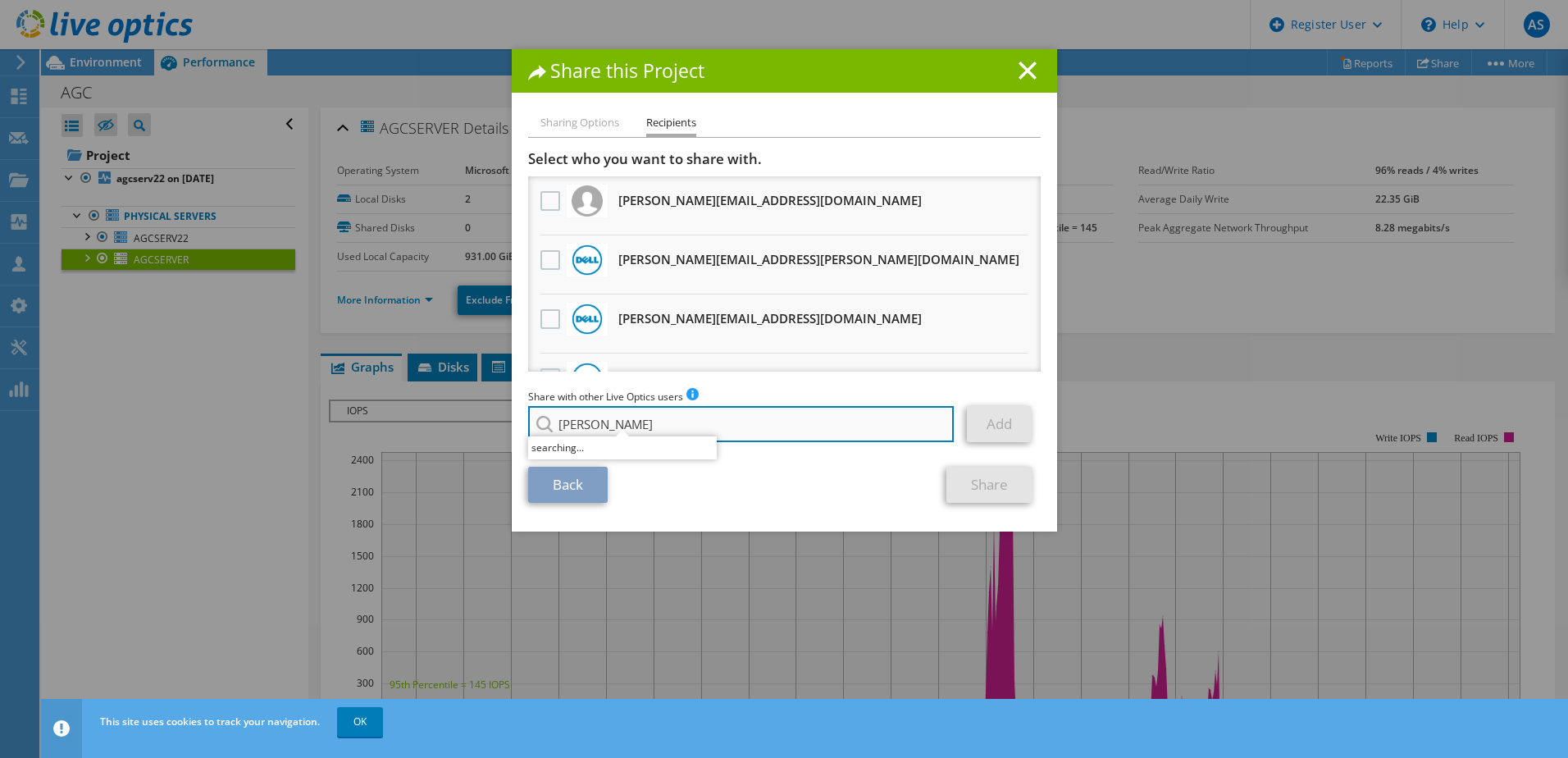
type input "abhishek"
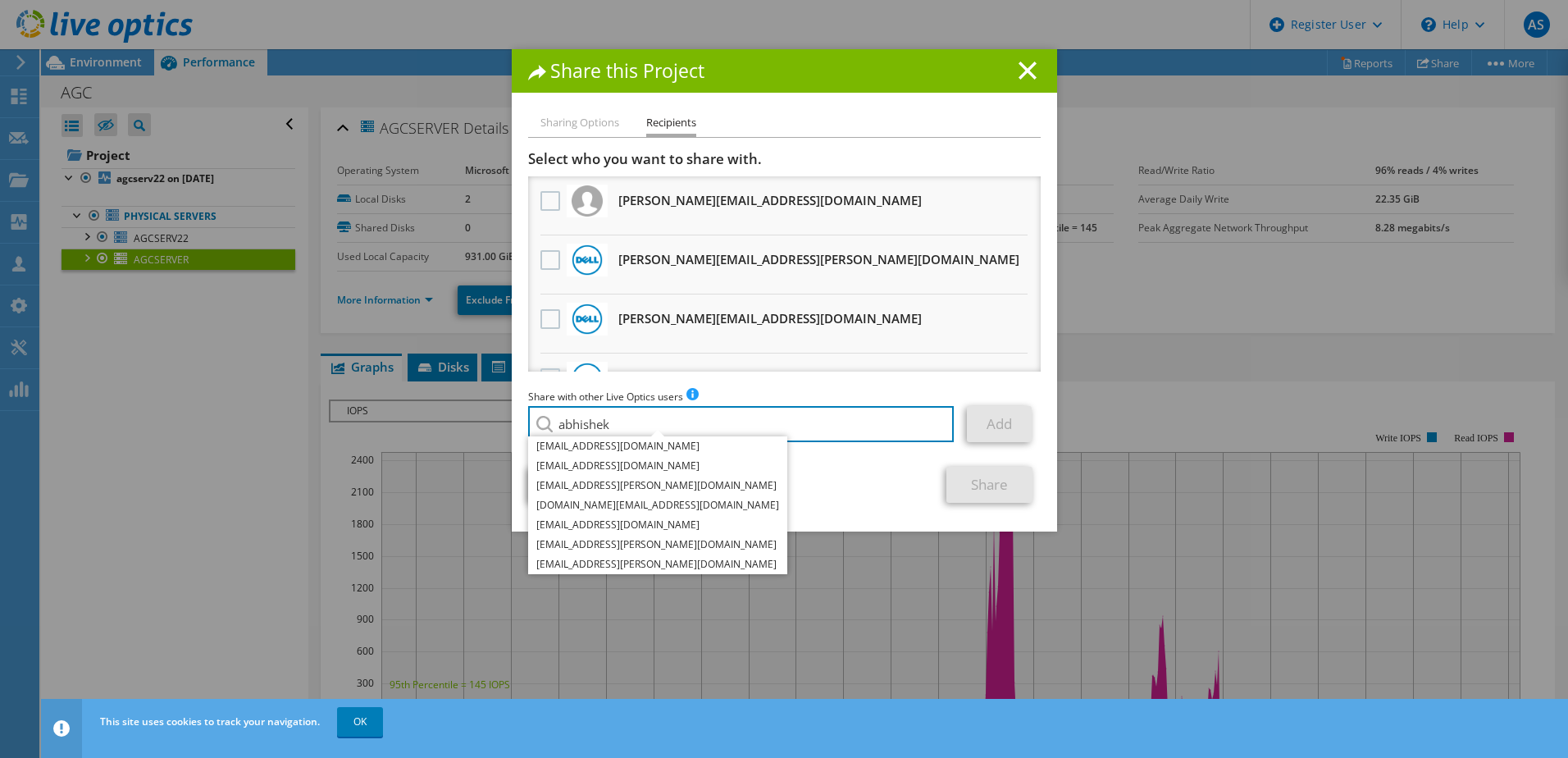
drag, startPoint x: 710, startPoint y: 413, endPoint x: 533, endPoint y: 422, distance: 177.2
click at [533, 422] on div "abhishek [EMAIL_ADDRESS][DOMAIN_NAME] [EMAIL_ADDRESS][DOMAIN_NAME] [EMAIL_ADDRE…" at bounding box center [742, 424] width 428 height 36
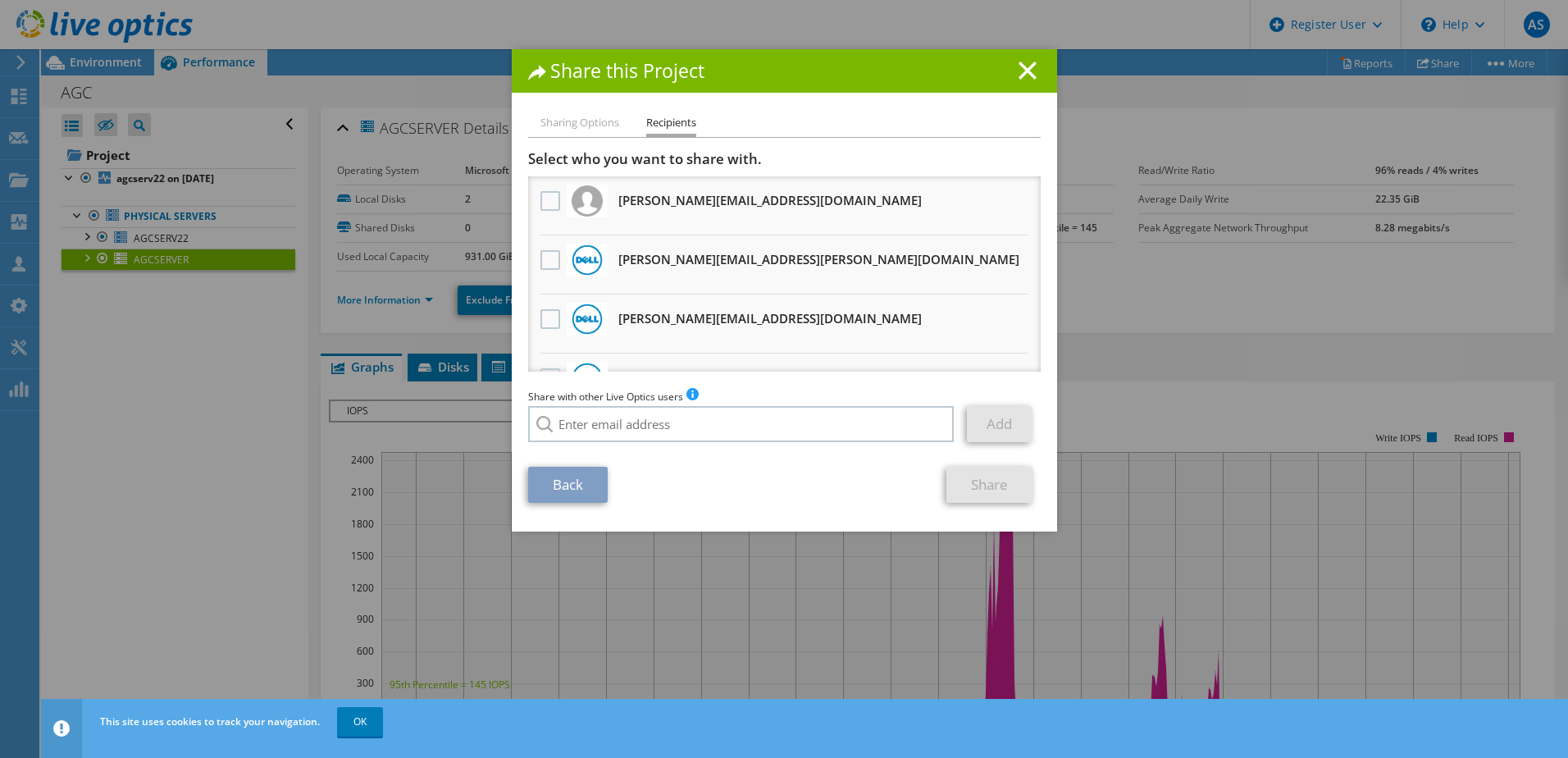
click at [554, 114] on li "Sharing Options" at bounding box center [579, 123] width 78 height 20
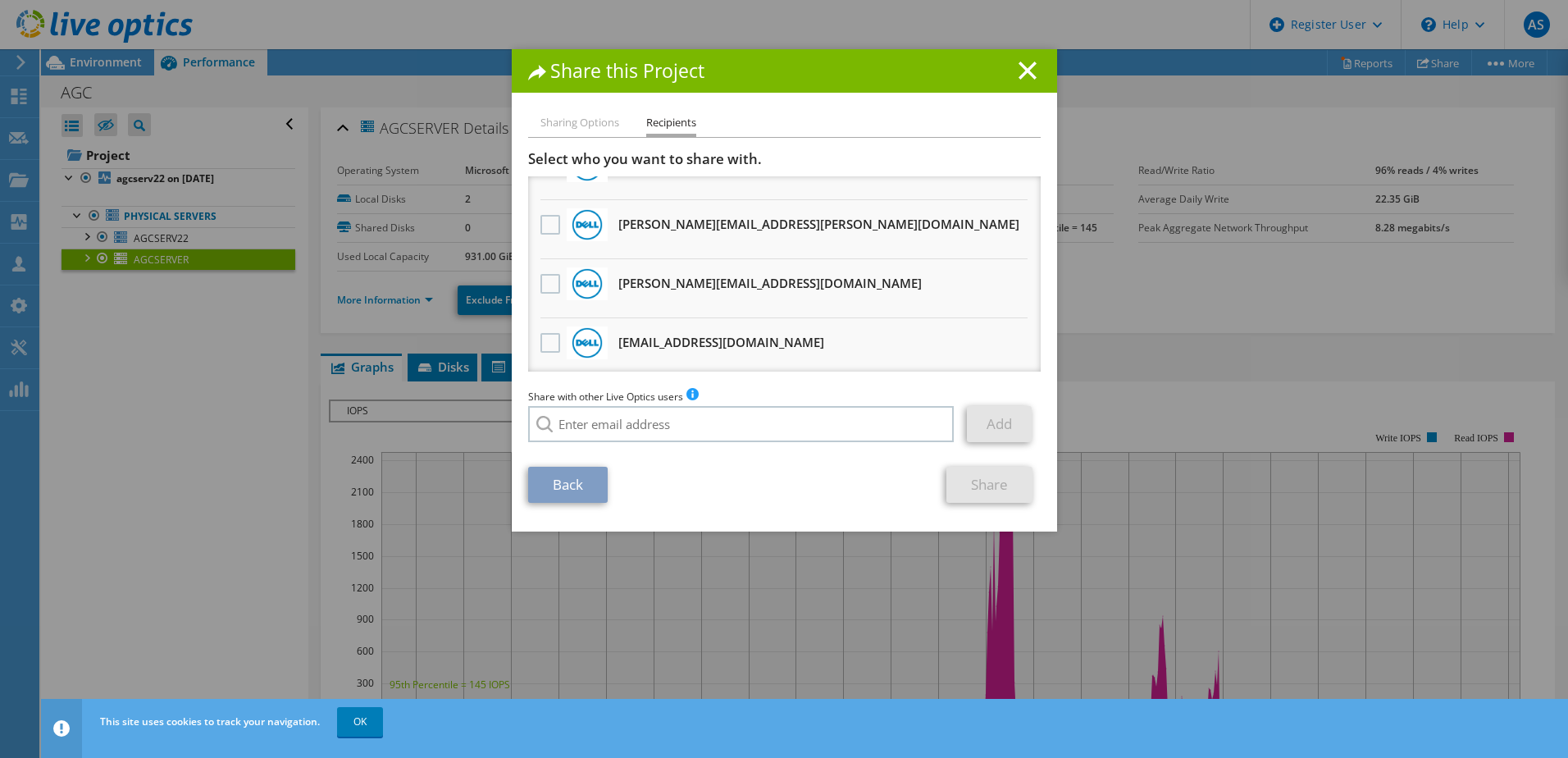
scroll to position [277, 0]
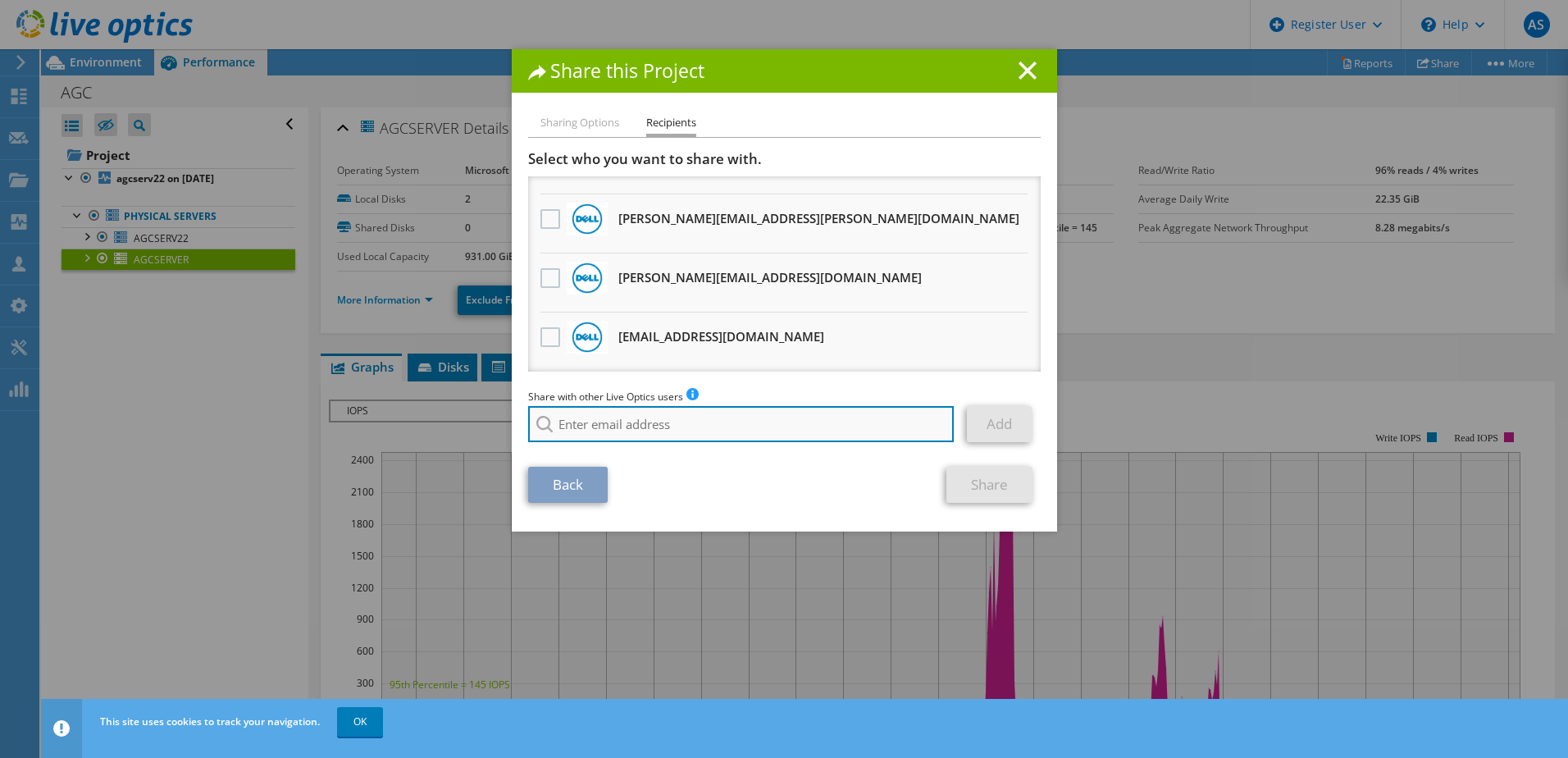
click at [617, 421] on input "search" at bounding box center [741, 424] width 427 height 36
type input "[PERSON_NAME]"
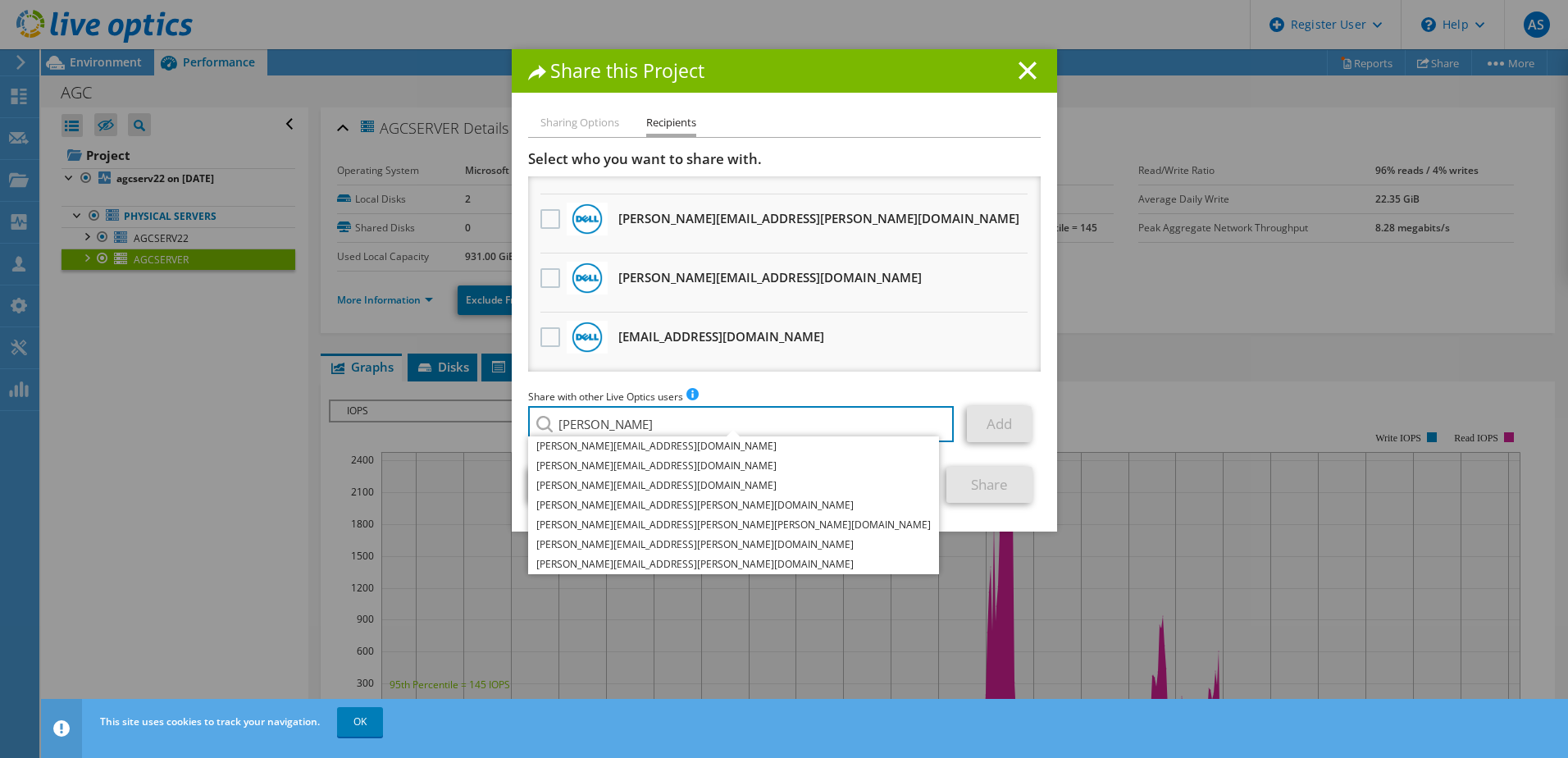
drag, startPoint x: 617, startPoint y: 421, endPoint x: 499, endPoint y: 416, distance: 118.1
click at [499, 416] on div "Share this Project Sharing Options Recipients Link other users to this project …" at bounding box center [784, 379] width 1568 height 660
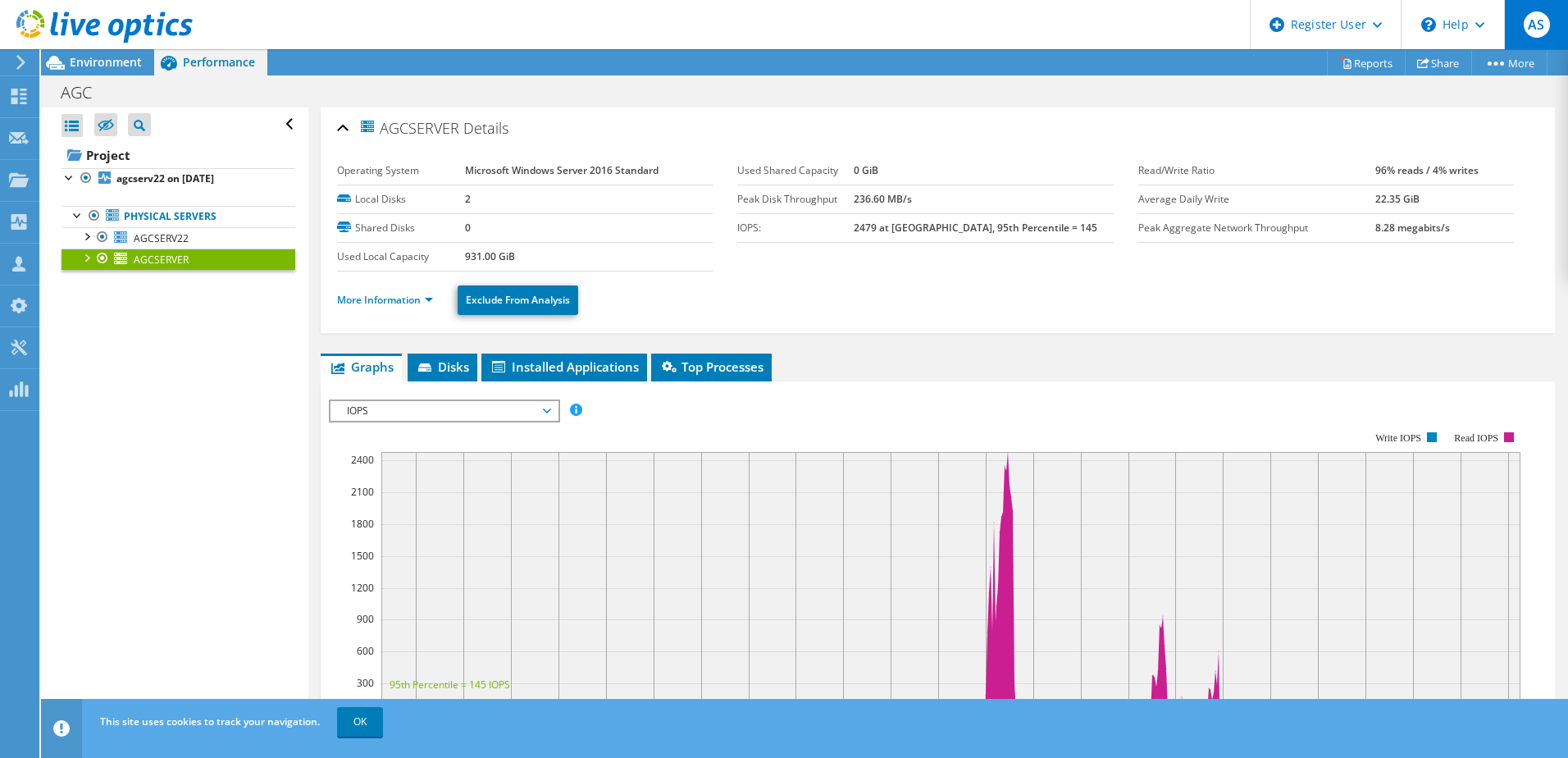
click at [1530, 29] on span "AS" at bounding box center [1536, 24] width 26 height 26
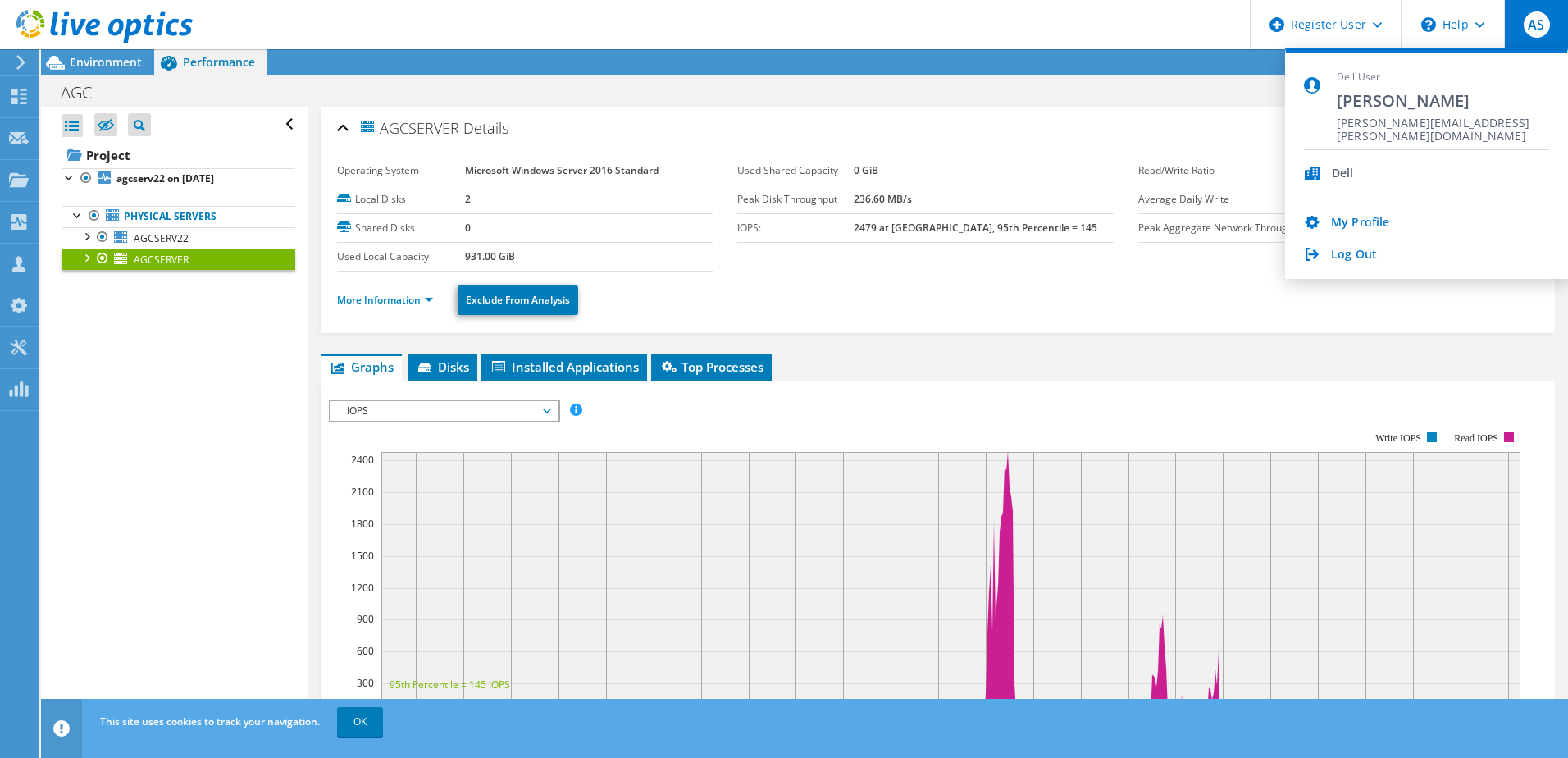
click at [1040, 357] on ul "Graphs Servers Inventory Hypervisor Disks Cluster Disks Installed Applications" at bounding box center [937, 367] width 1234 height 28
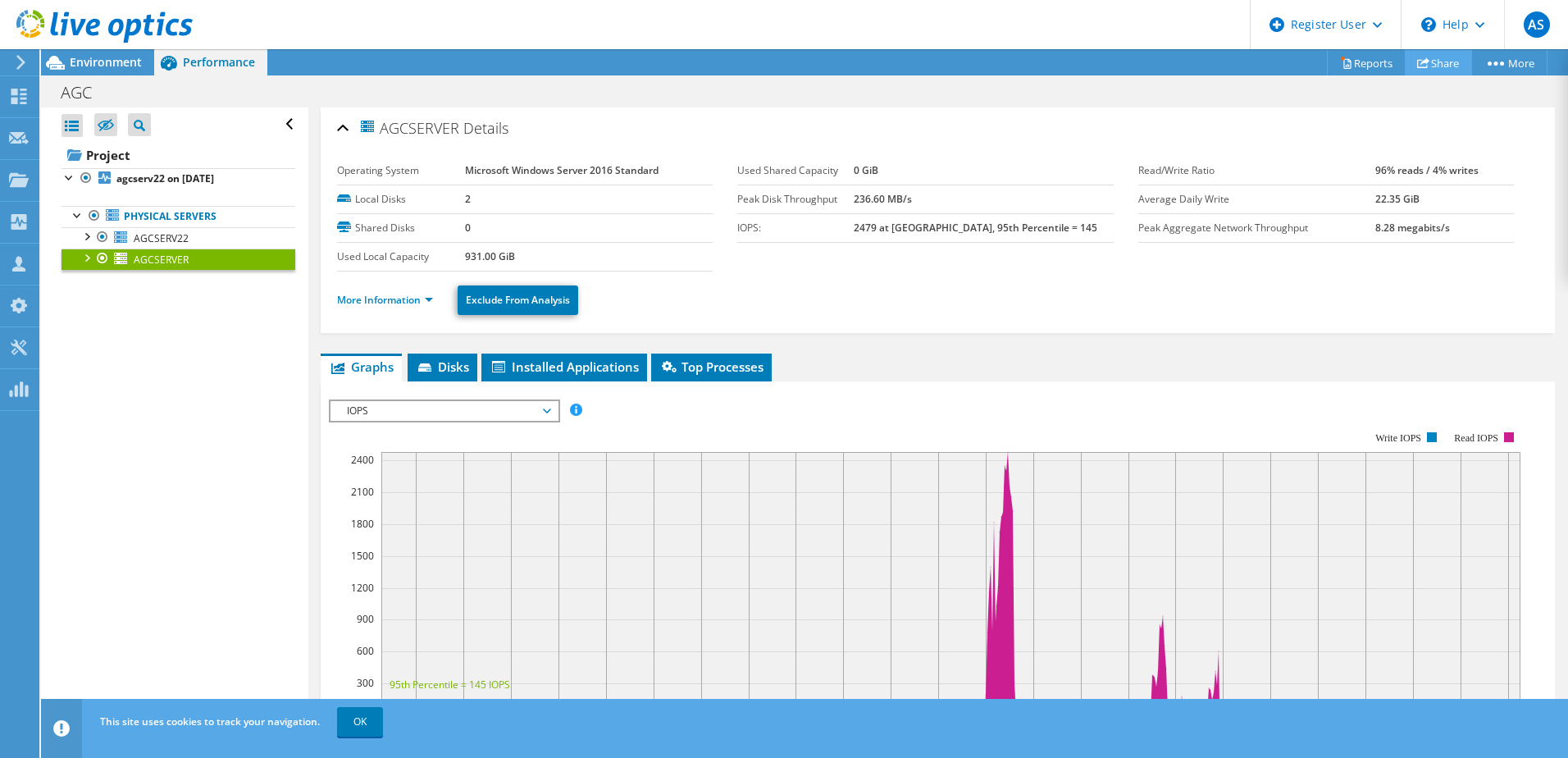
click at [1417, 64] on icon at bounding box center [1423, 62] width 12 height 12
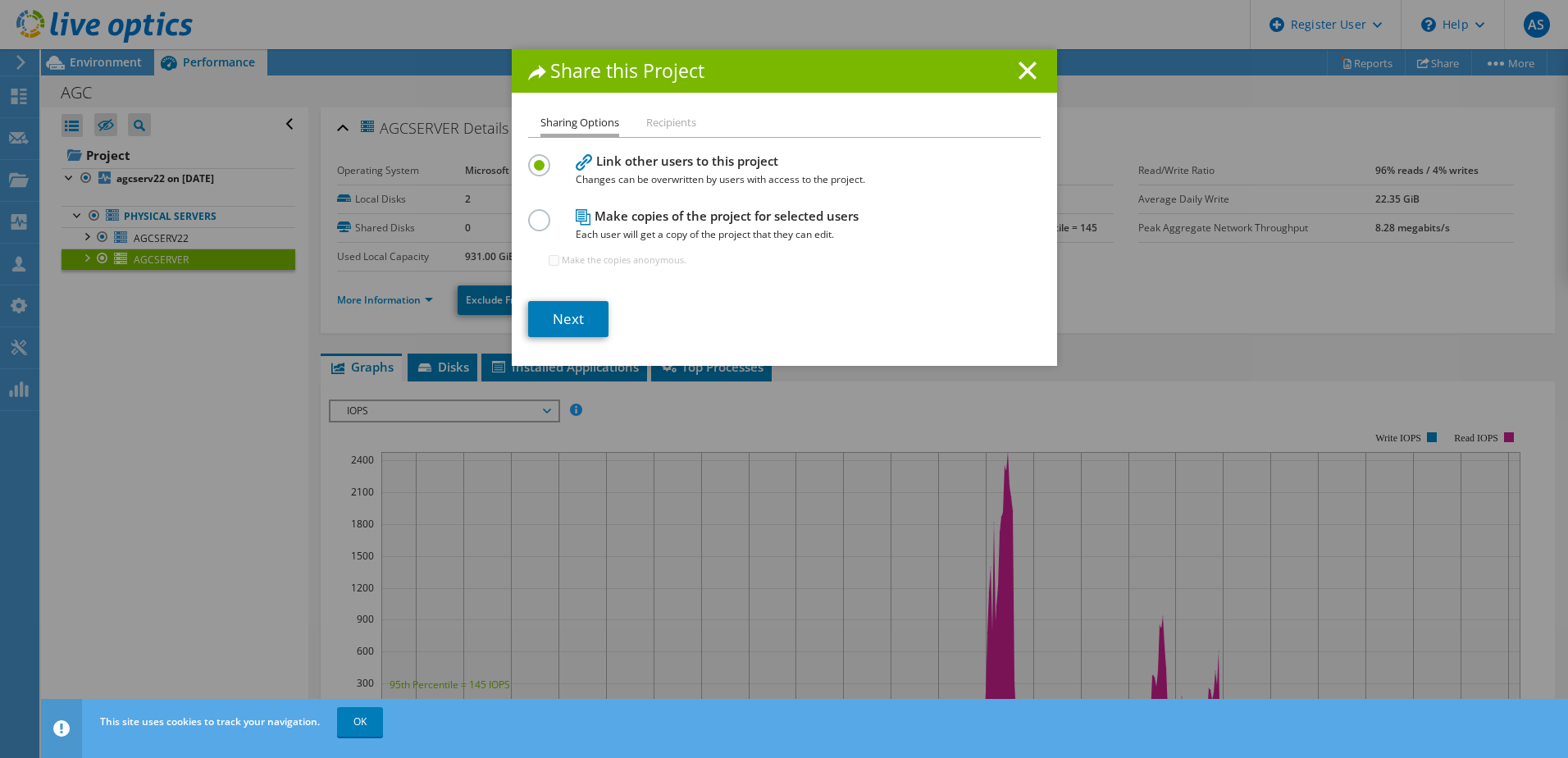
click at [1008, 61] on h1 "Share this Project" at bounding box center [784, 71] width 512 height 19
click at [1020, 73] on line at bounding box center [1027, 70] width 16 height 16
